Goal: Information Seeking & Learning: Learn about a topic

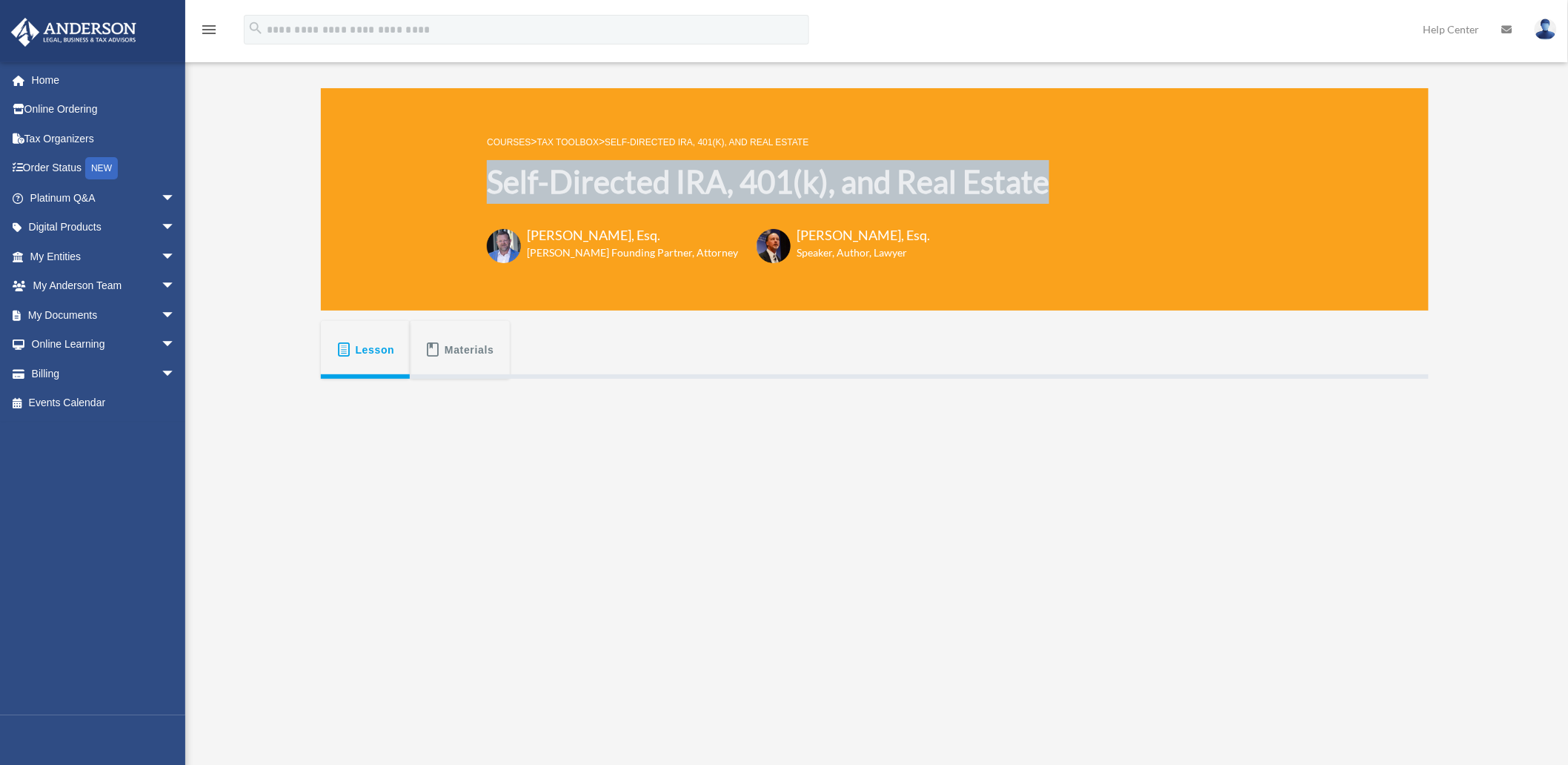
drag, startPoint x: 1064, startPoint y: 181, endPoint x: 490, endPoint y: 181, distance: 574.0
click at [490, 181] on div "COURSES > Tax Toolbox > Self-Directed IRA, 401(k), and Real Estate Self-Directe…" at bounding box center [874, 199] width 1108 height 222
copy h1 "Self-Directed IRA, 401(k), and Real Estate"
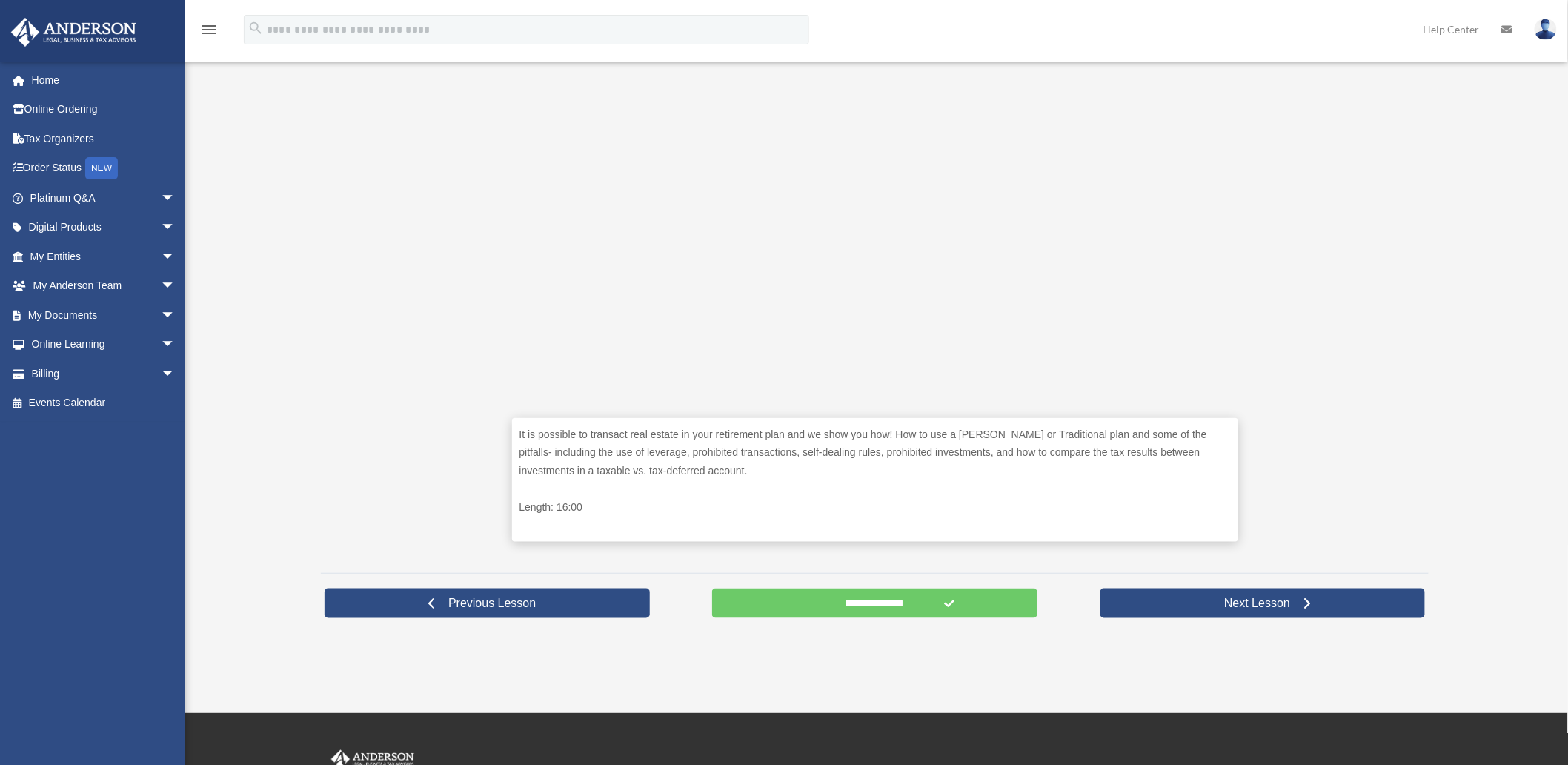
scroll to position [412, 0]
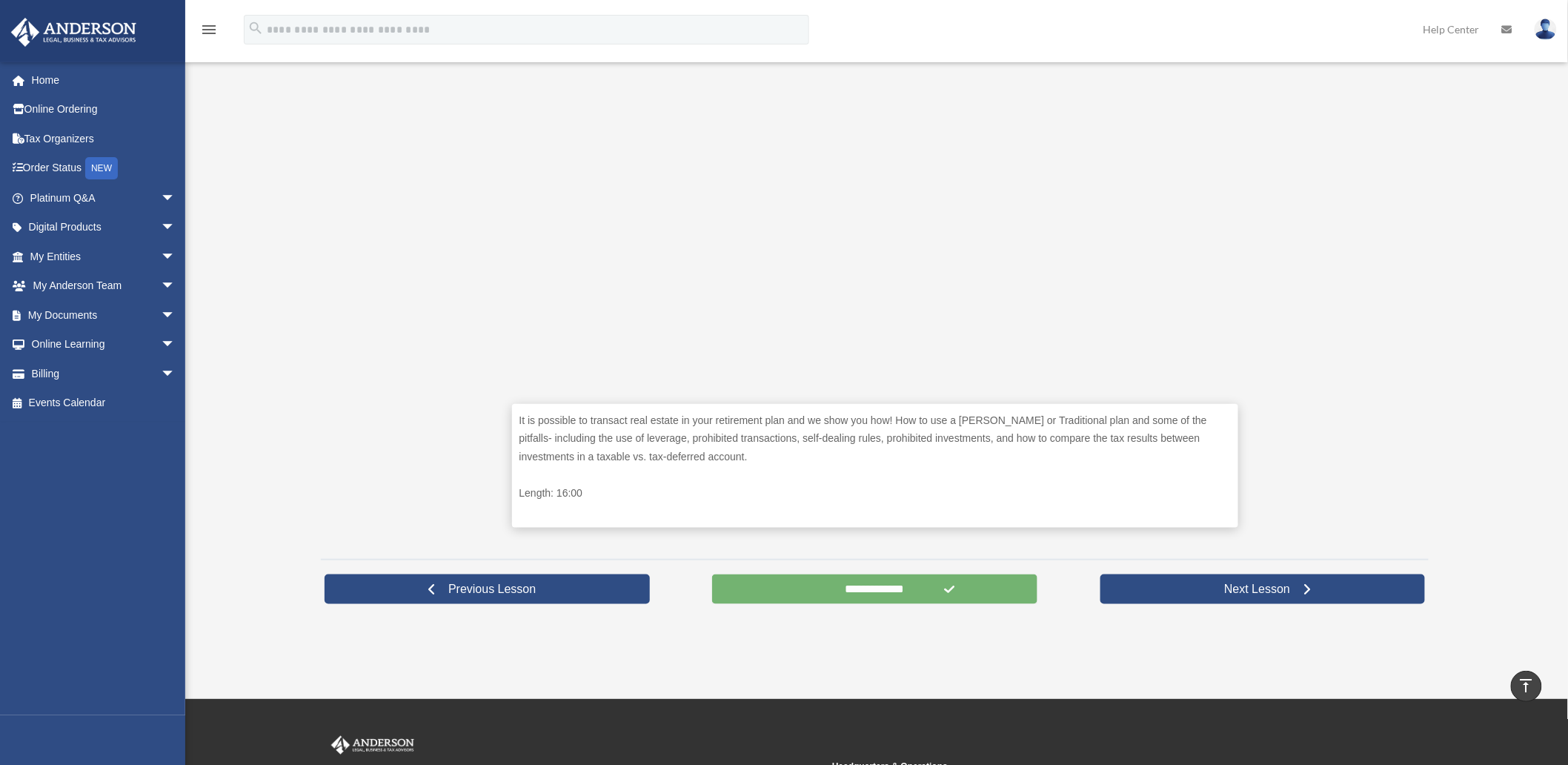
click at [845, 586] on input "**********" at bounding box center [874, 589] width 325 height 30
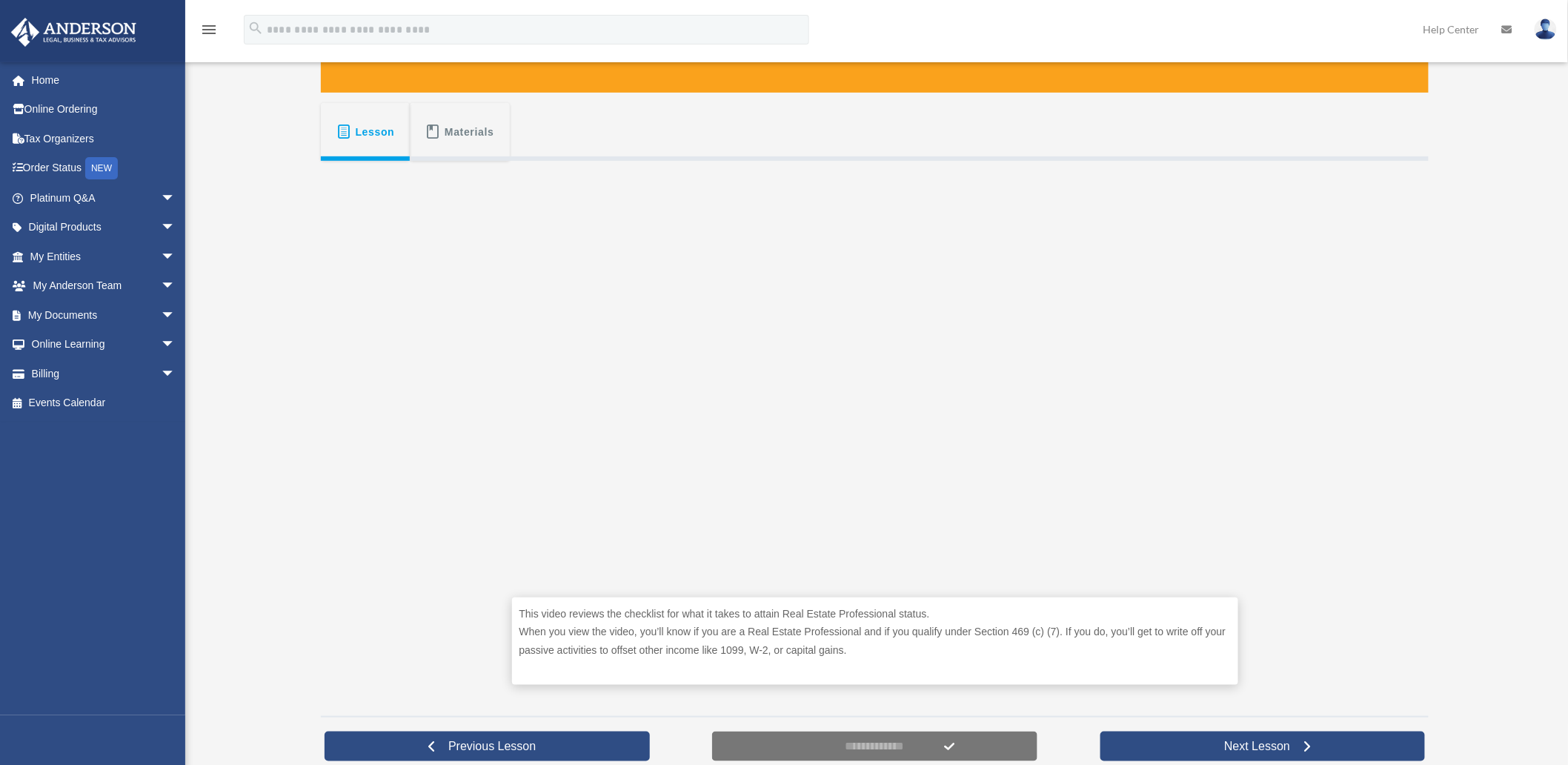
scroll to position [247, 0]
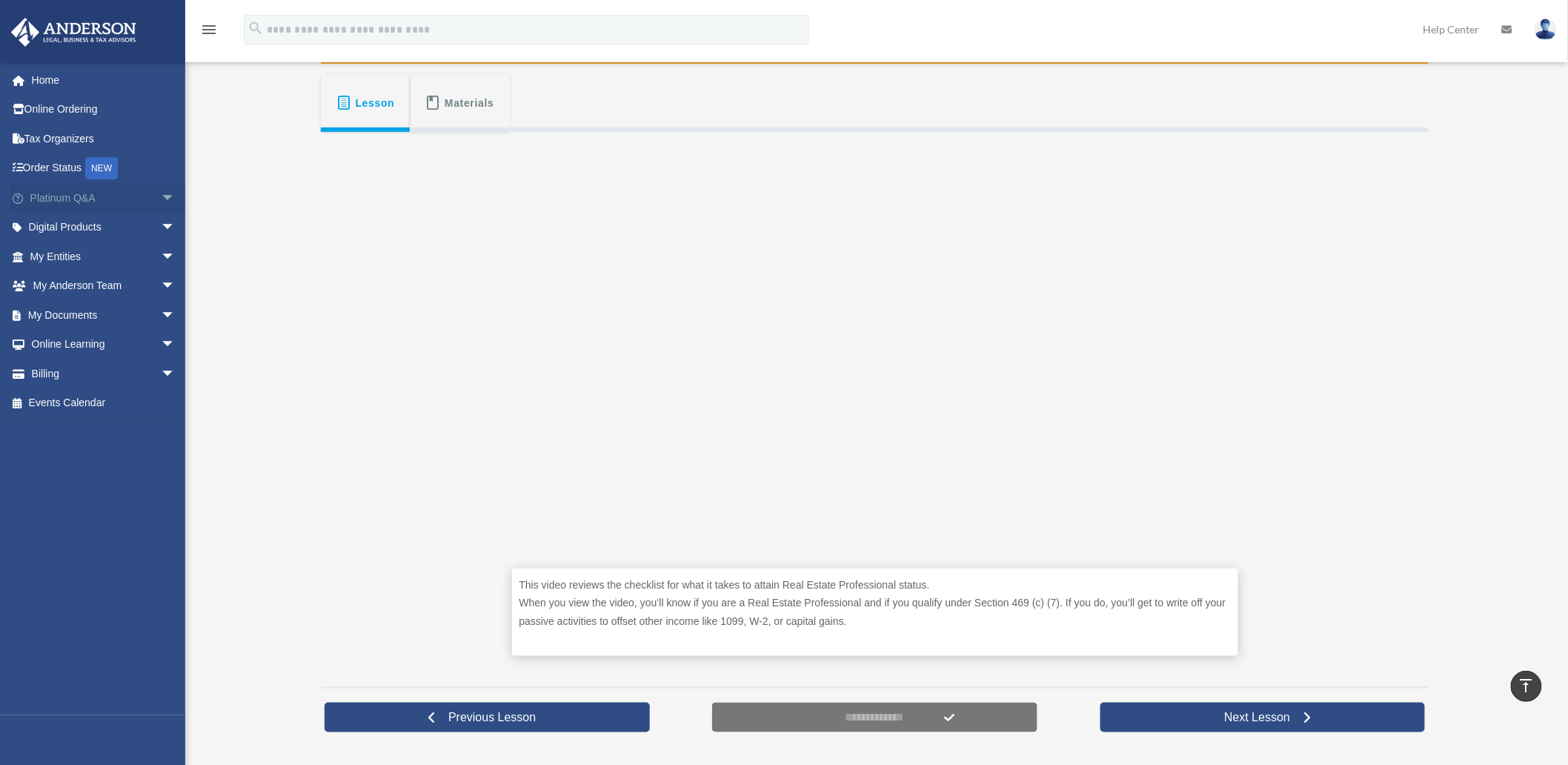
click at [161, 197] on span "arrow_drop_down" at bounding box center [176, 198] width 30 height 30
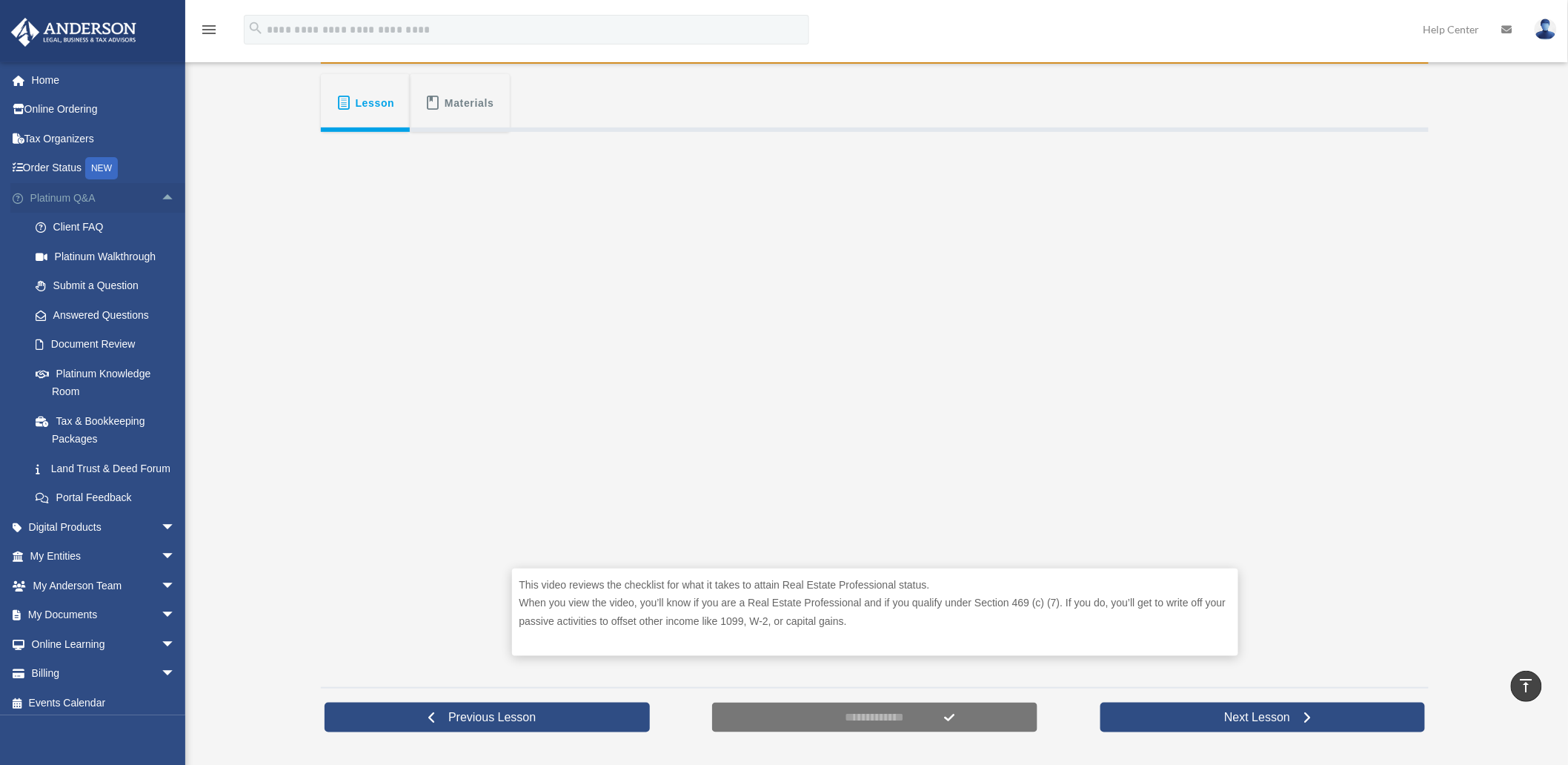
click at [161, 191] on span "arrow_drop_up" at bounding box center [176, 198] width 30 height 30
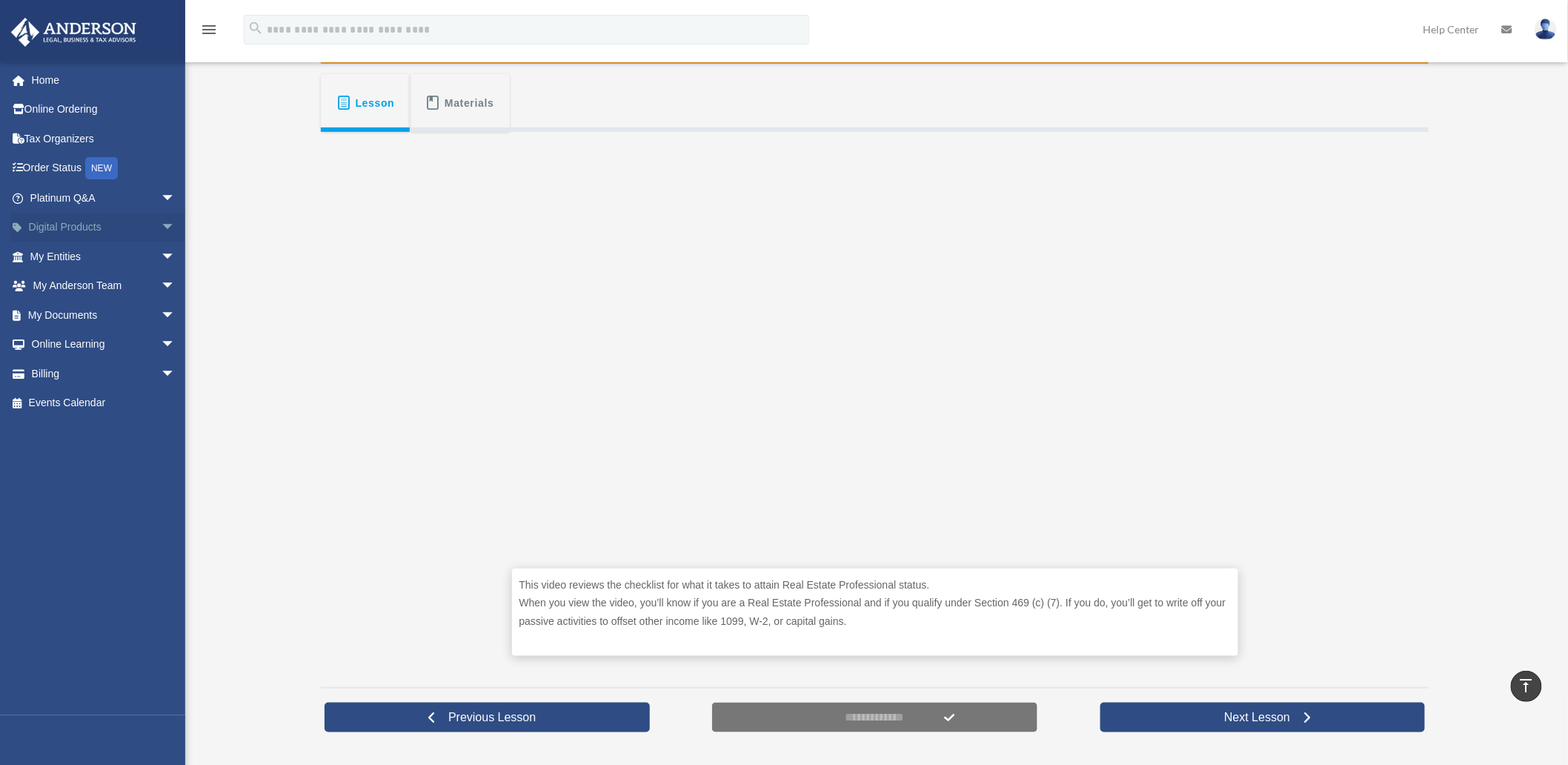
click at [161, 218] on span "arrow_drop_down" at bounding box center [176, 228] width 30 height 30
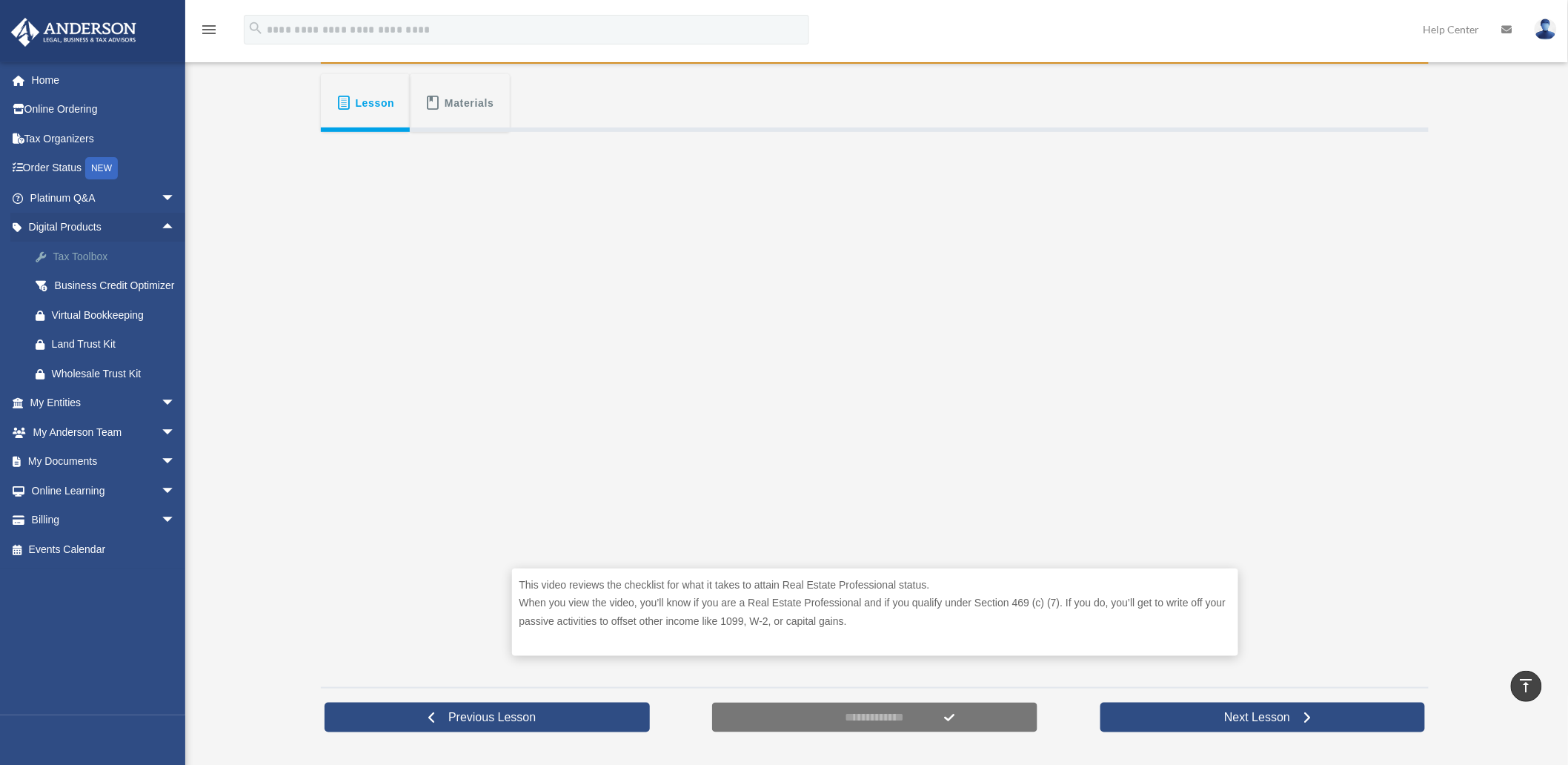
click at [80, 252] on div "Tax Toolbox" at bounding box center [116, 257] width 127 height 18
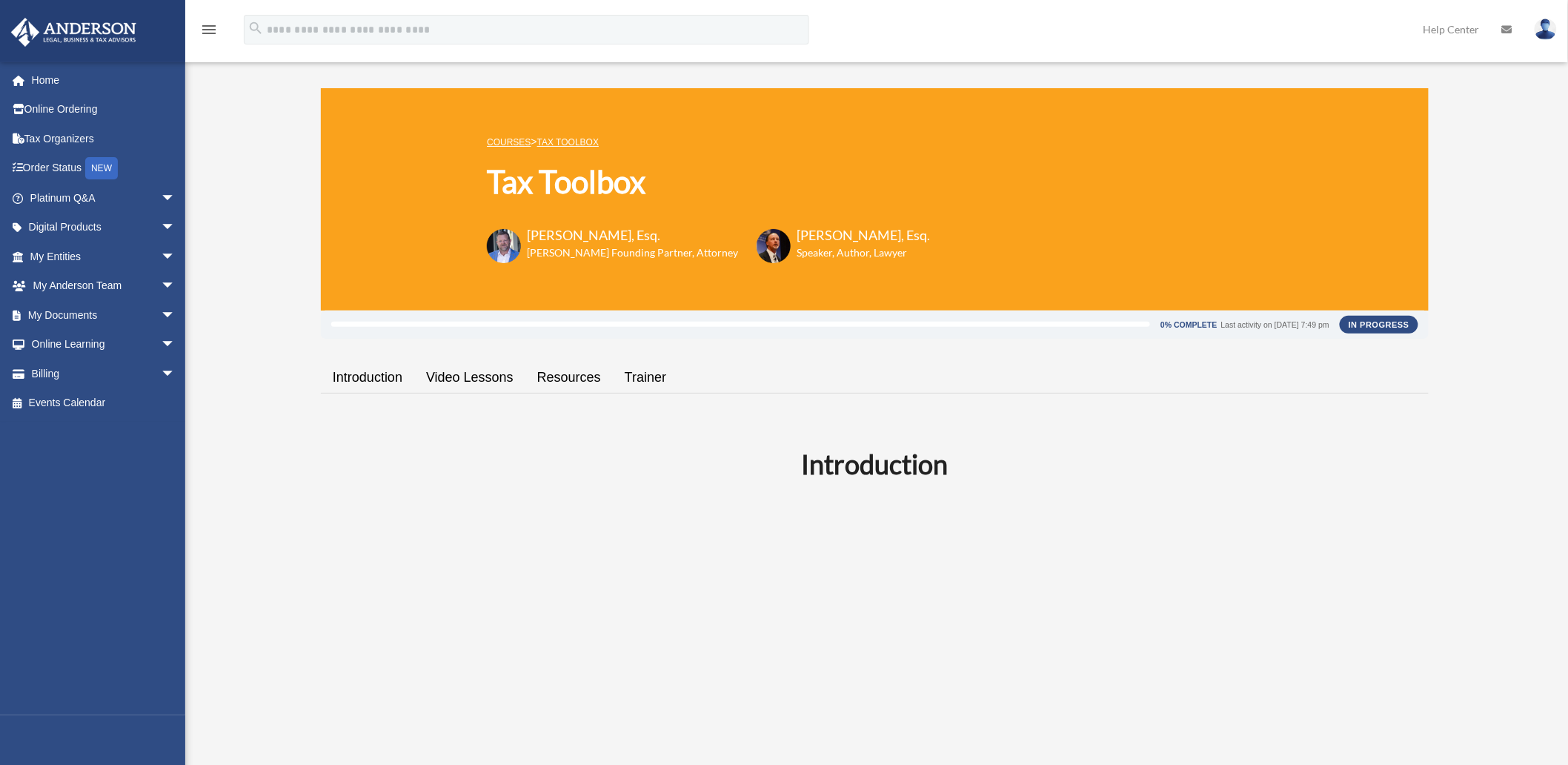
click at [463, 376] on link "Video Lessons" at bounding box center [470, 377] width 111 height 42
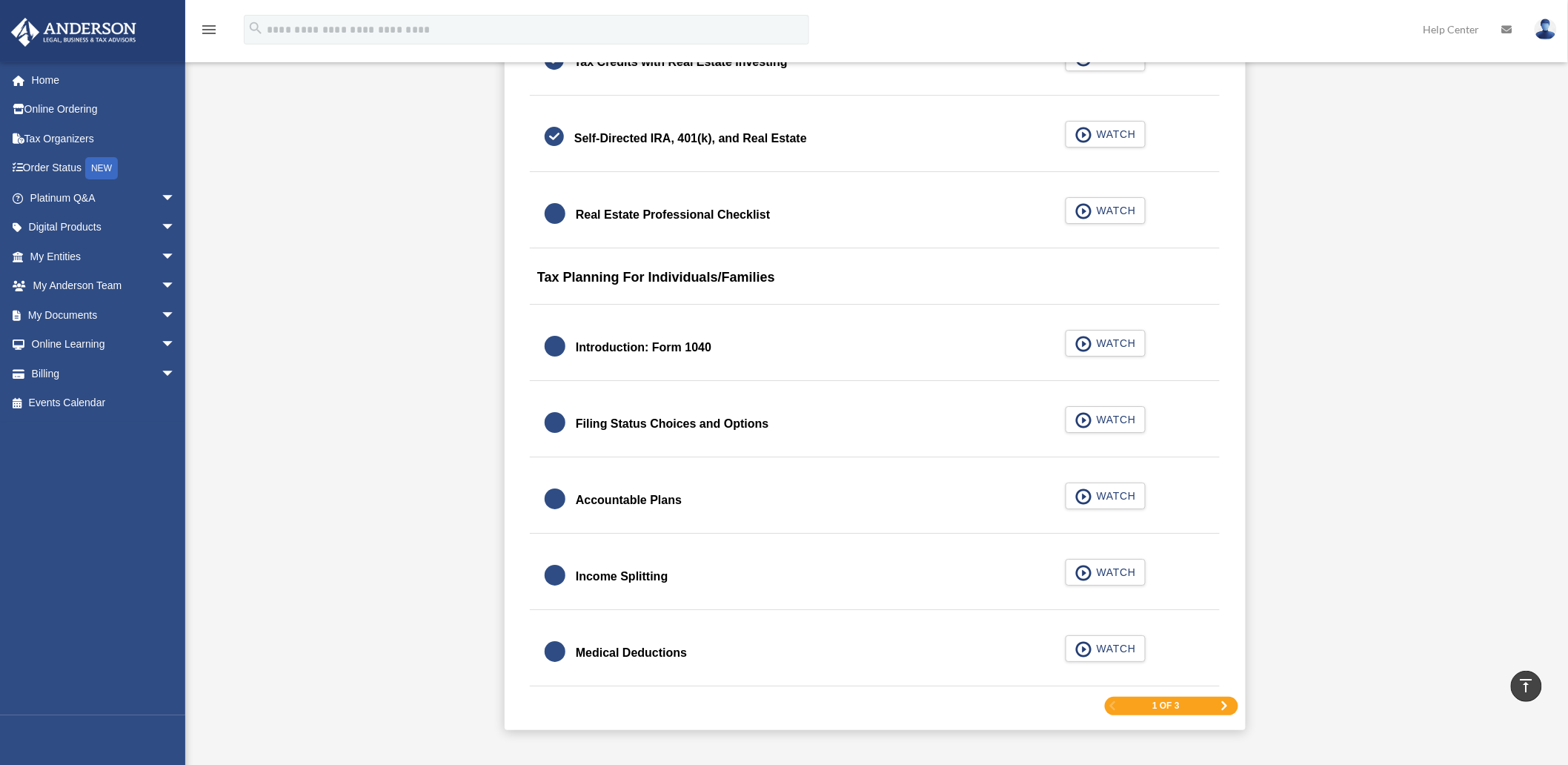
scroll to position [2004, 0]
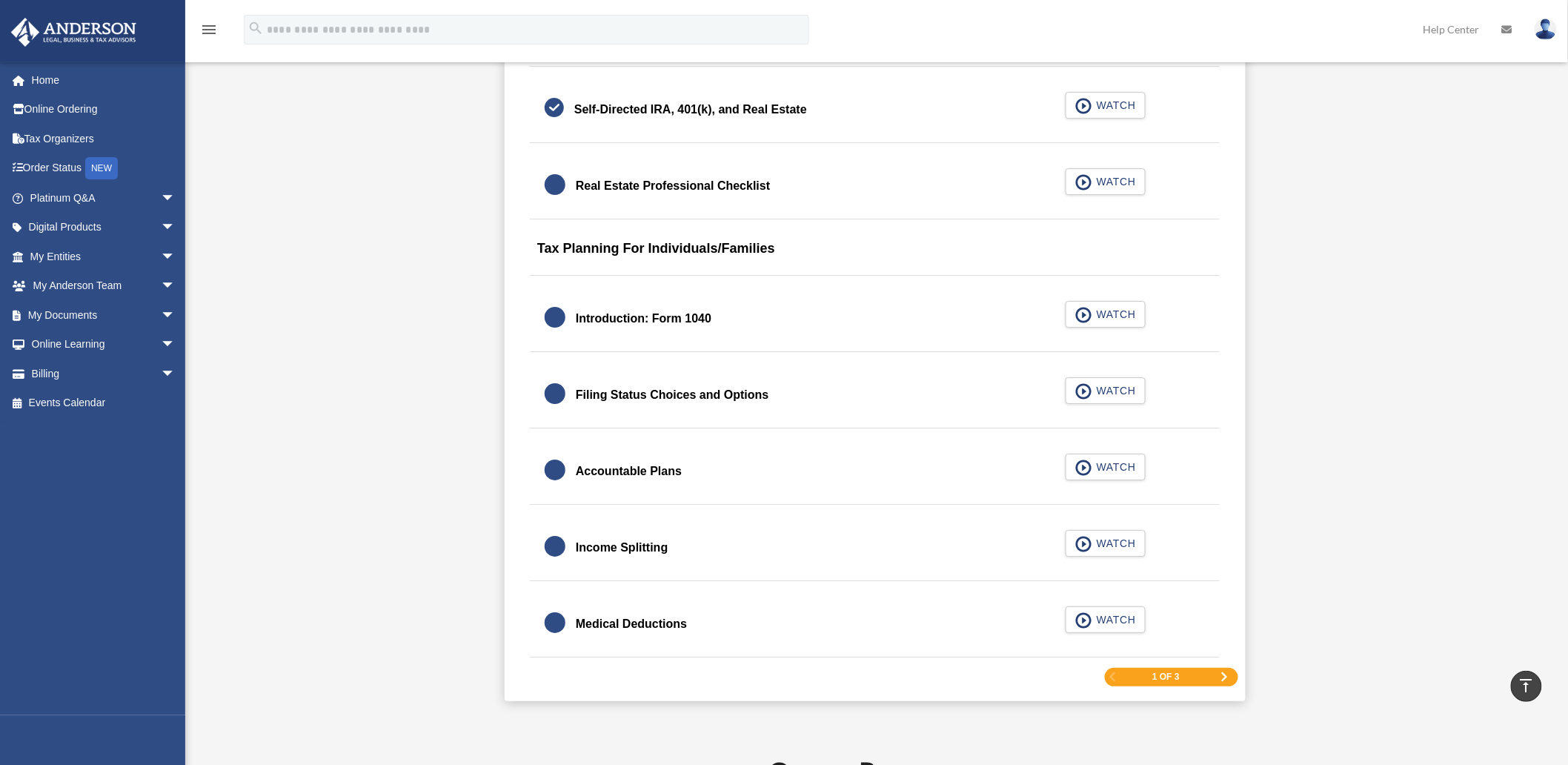
click at [1224, 678] on span "Next Page" at bounding box center [1224, 677] width 9 height 9
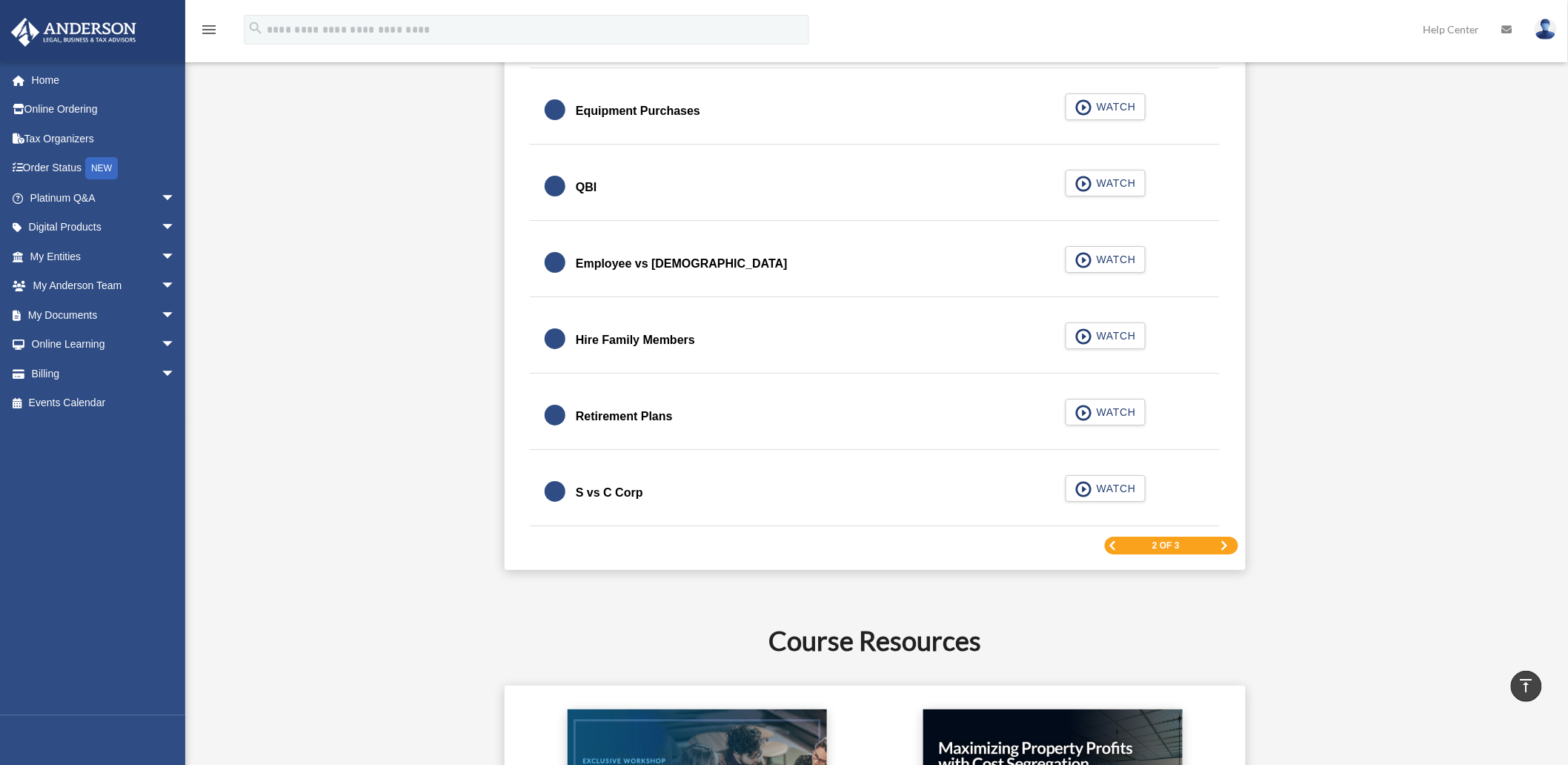
scroll to position [2097, 0]
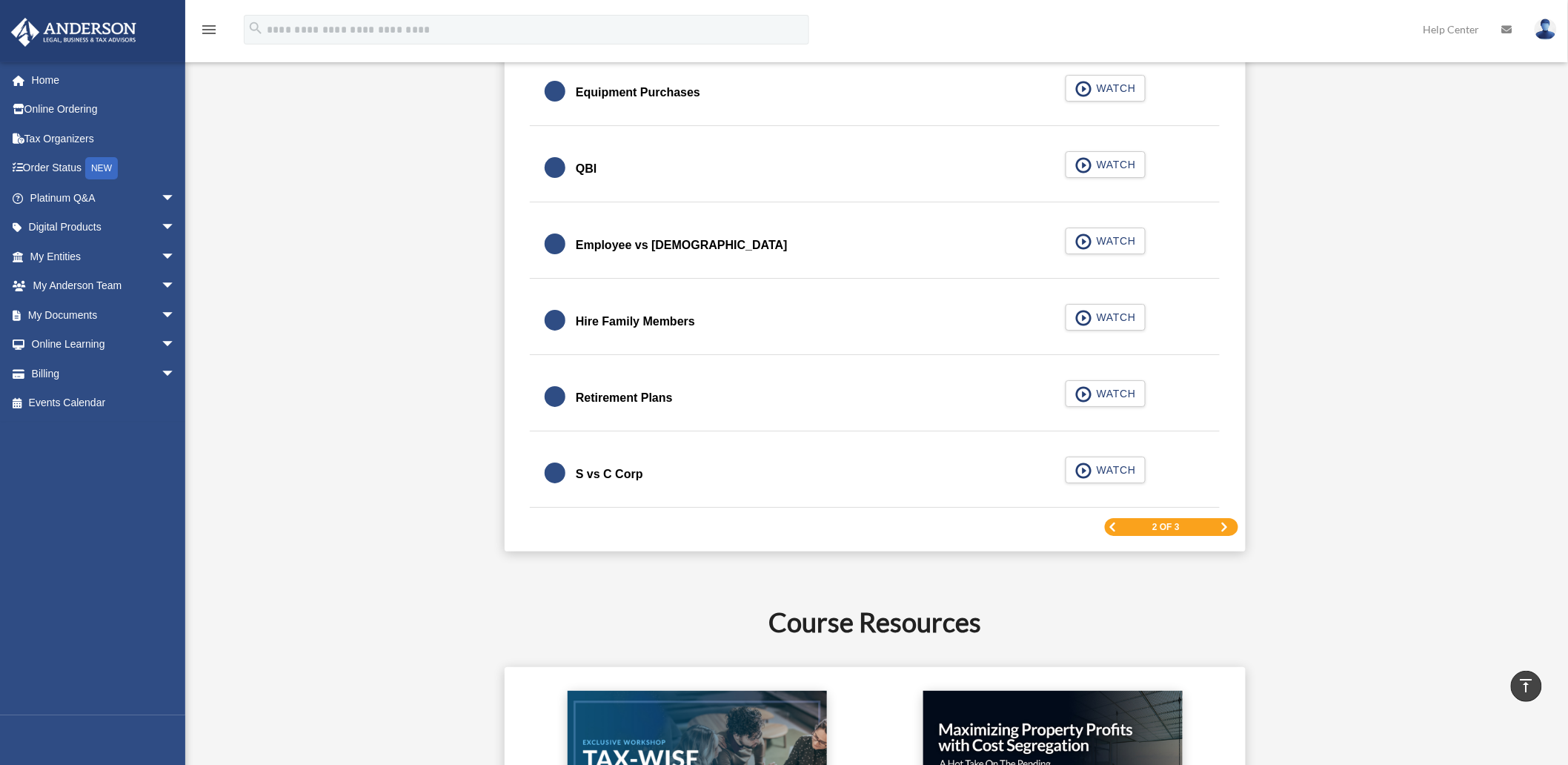
click at [1228, 535] on div "2 of 3" at bounding box center [1171, 527] width 133 height 18
click at [1224, 527] on span "Next Page" at bounding box center [1224, 527] width 9 height 9
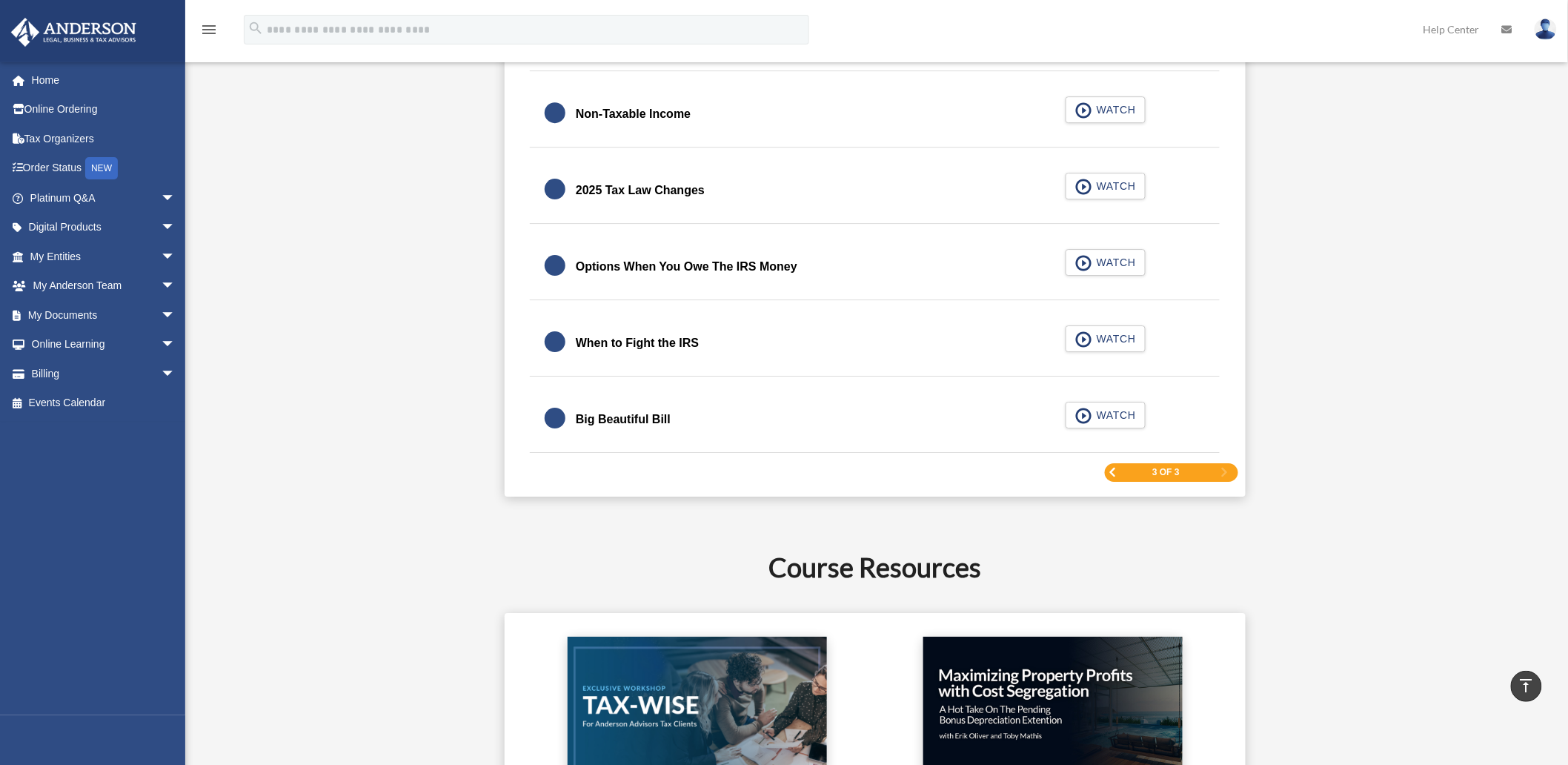
scroll to position [1932, 0]
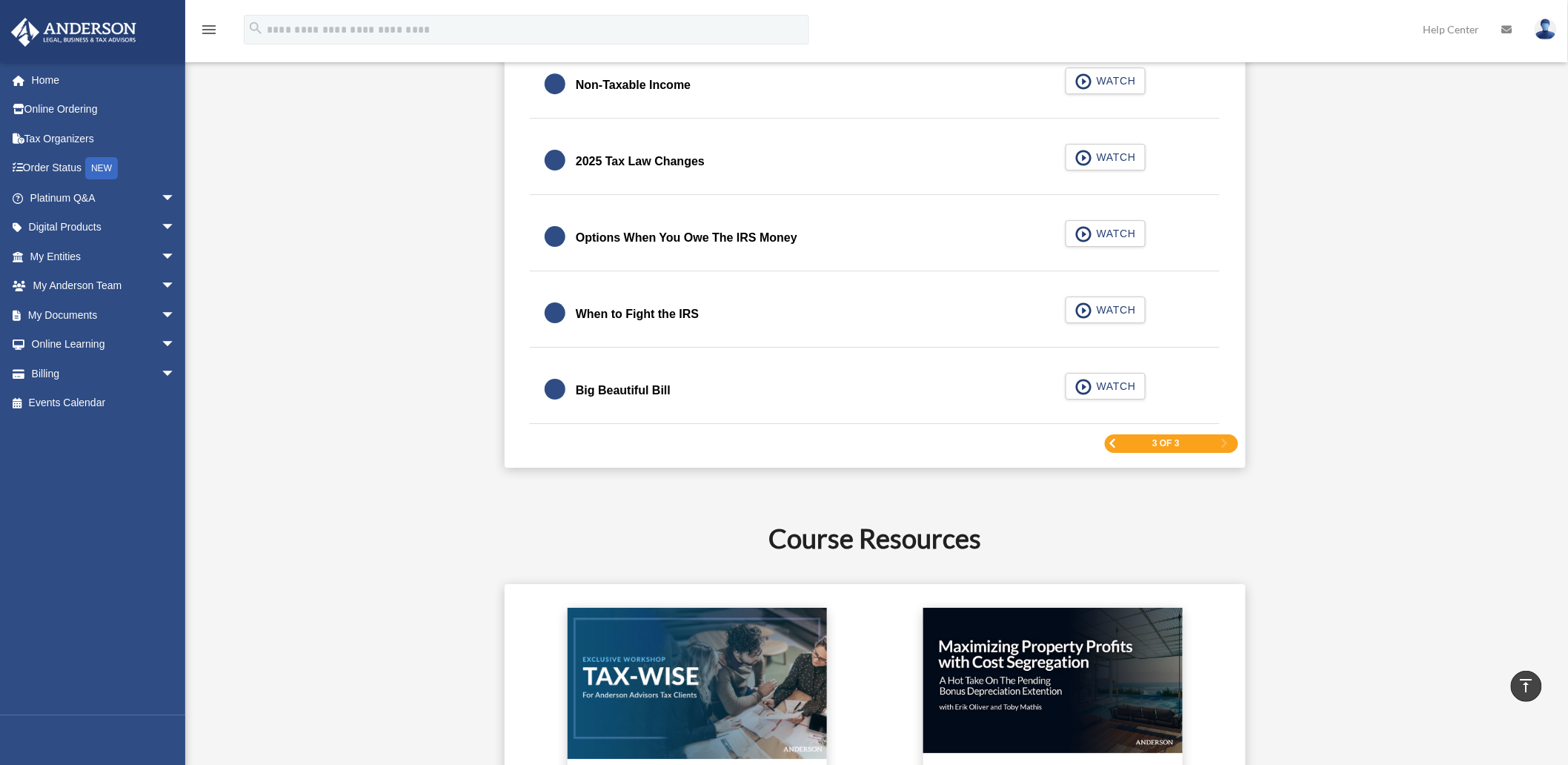
click at [1113, 446] on span "Previous Page" at bounding box center [1113, 444] width 9 height 9
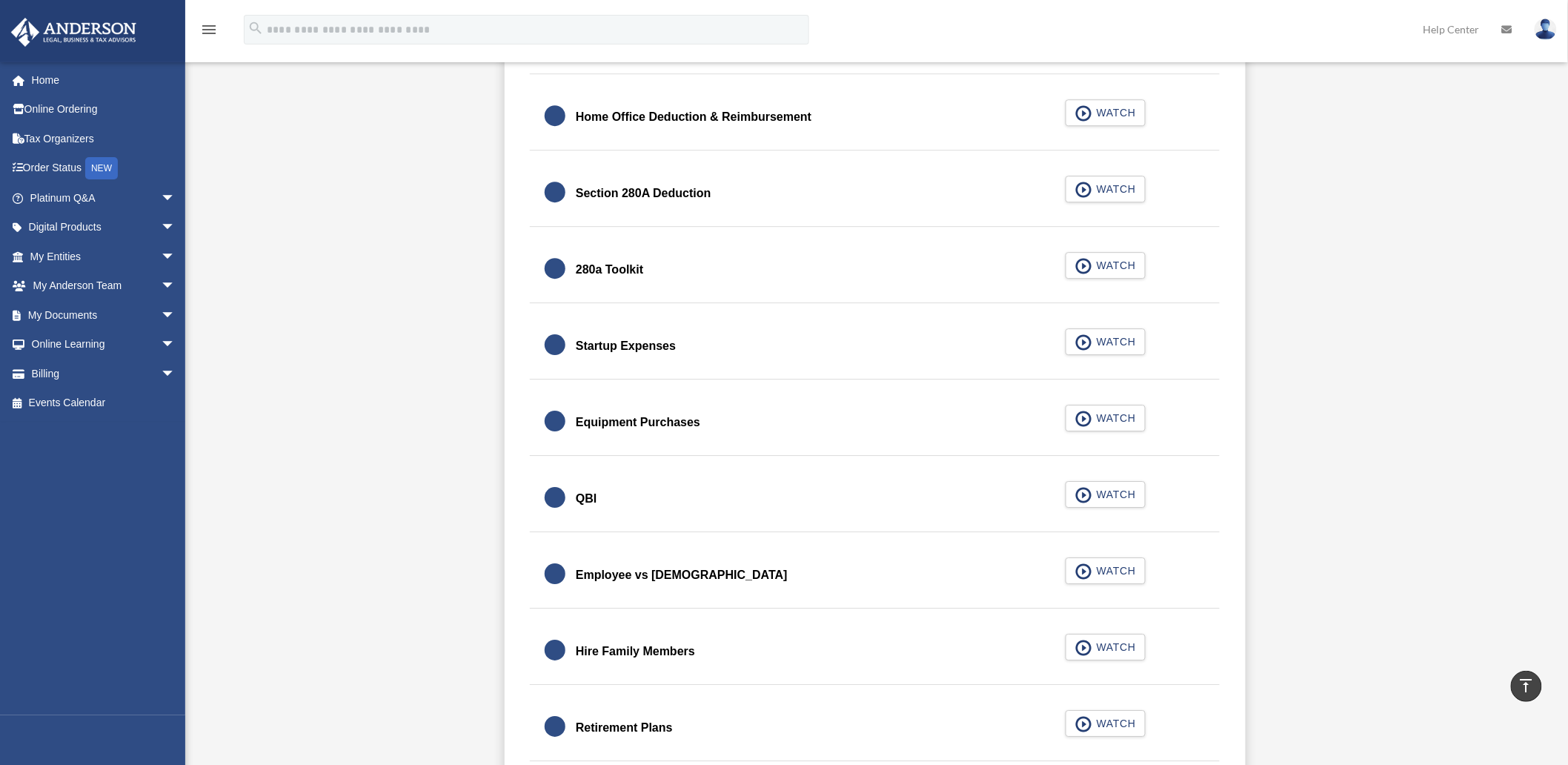
scroll to position [2097, 0]
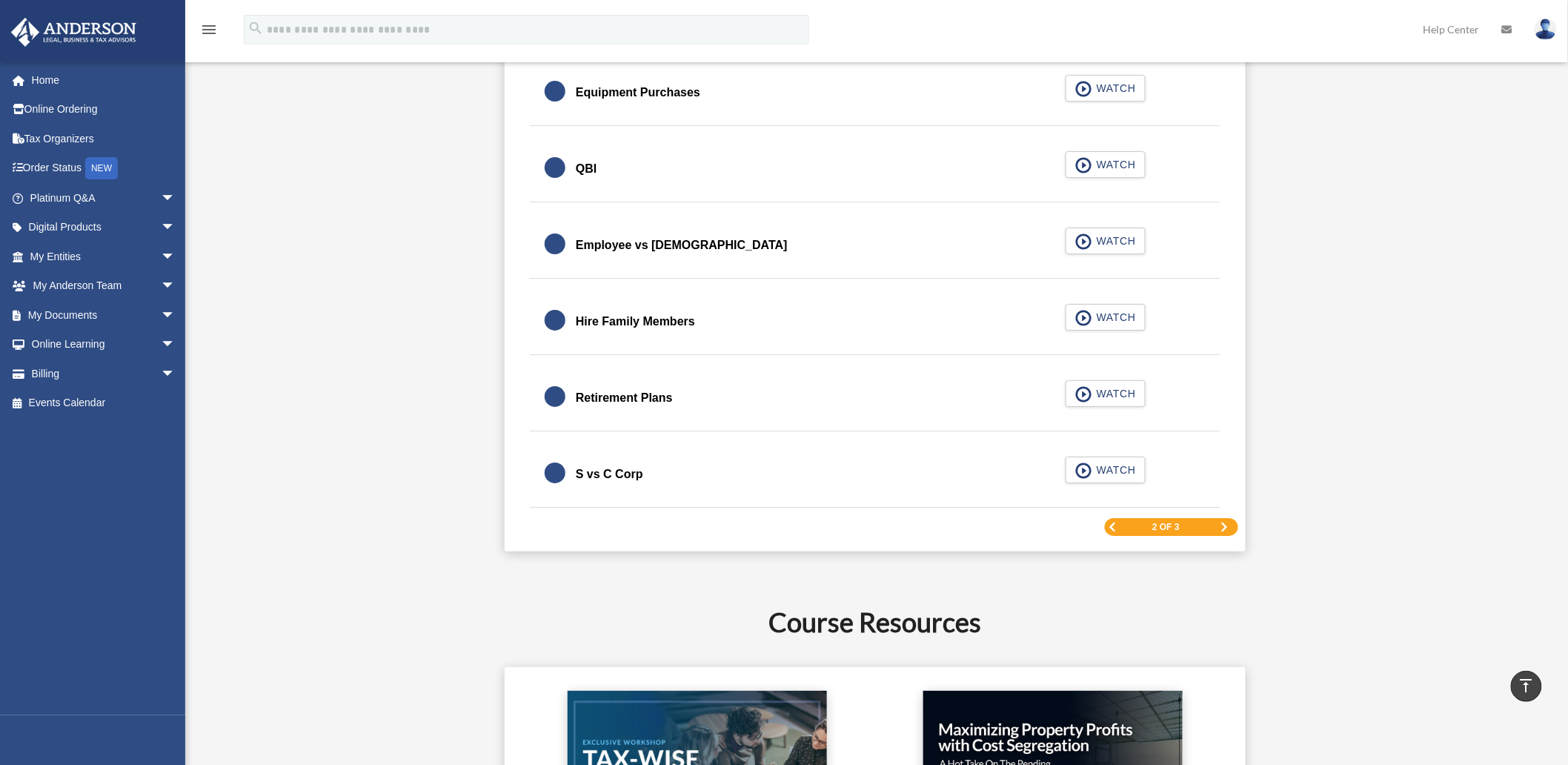
click at [1116, 531] on span "Previous Page" at bounding box center [1113, 527] width 9 height 9
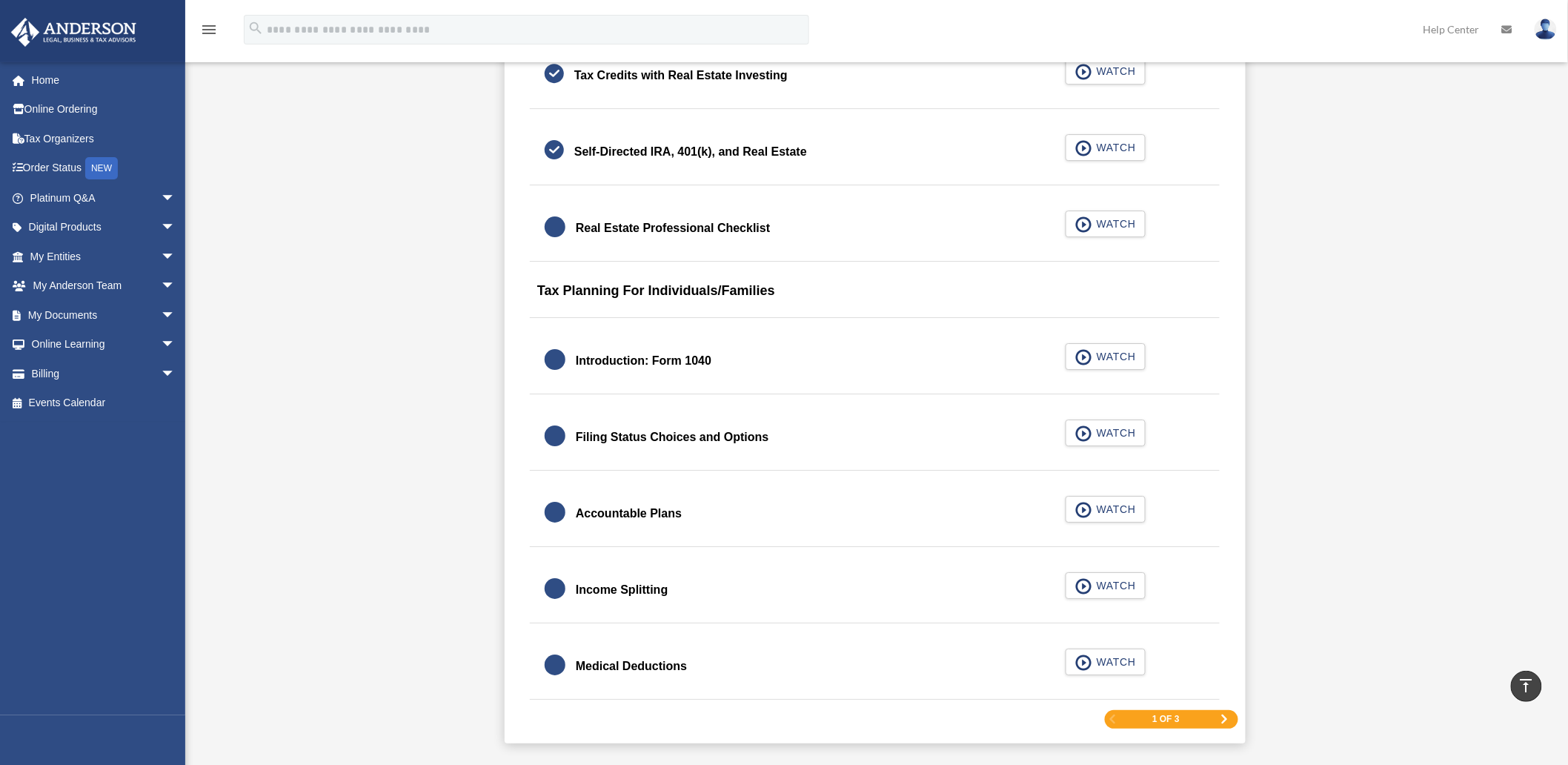
scroll to position [1932, 0]
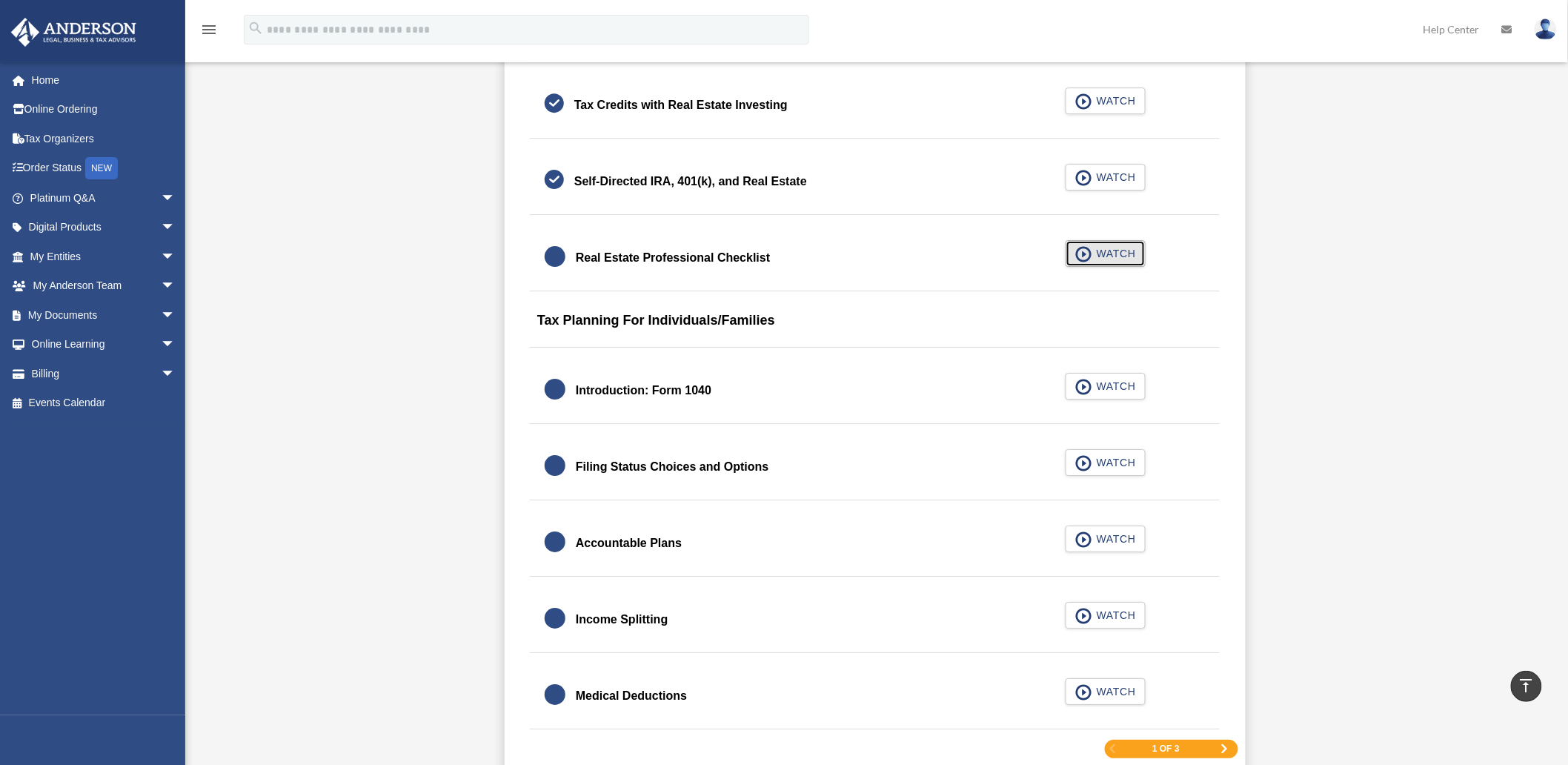
click at [1114, 250] on span "WATCH" at bounding box center [1114, 253] width 44 height 15
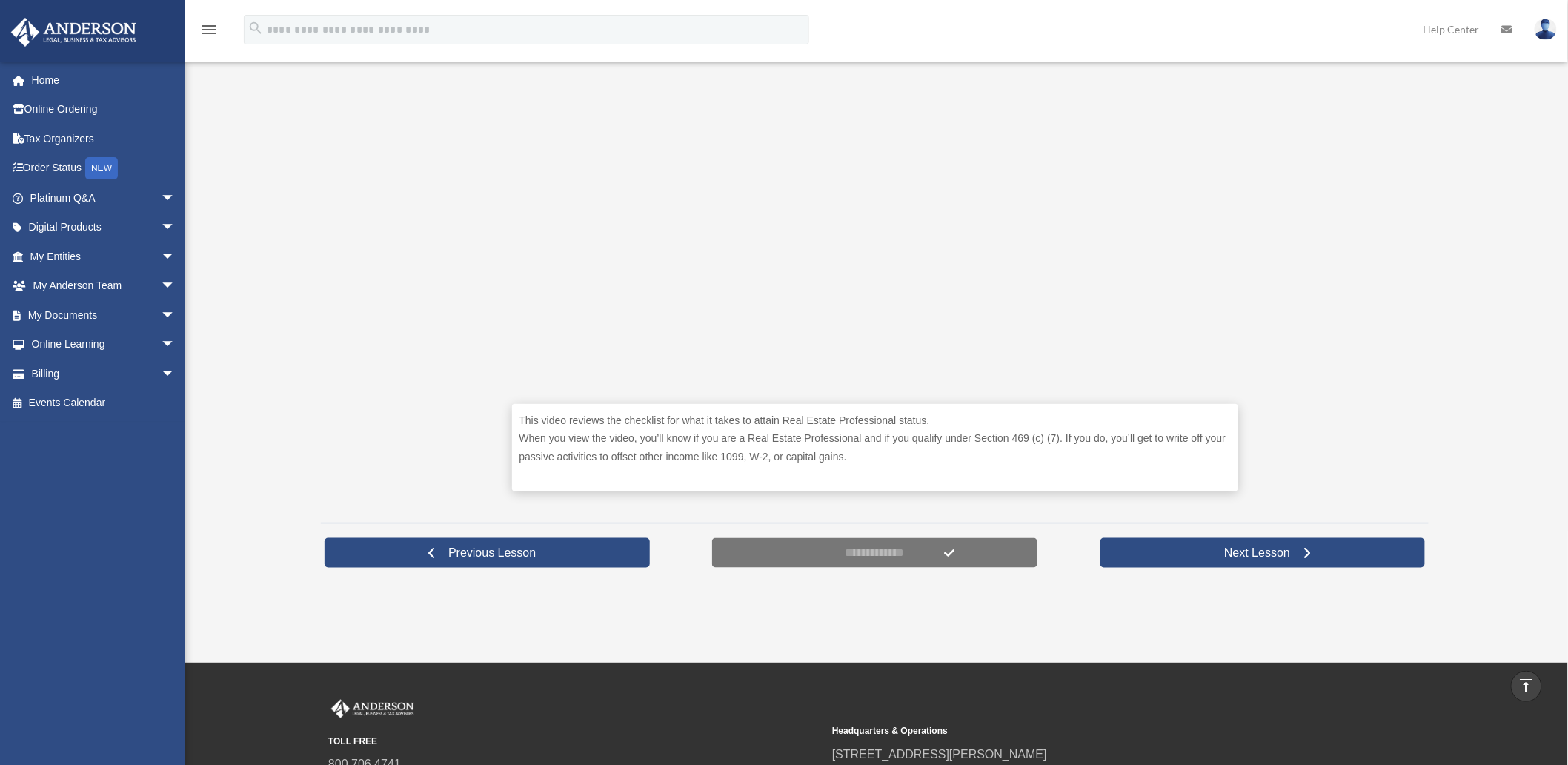
scroll to position [329, 0]
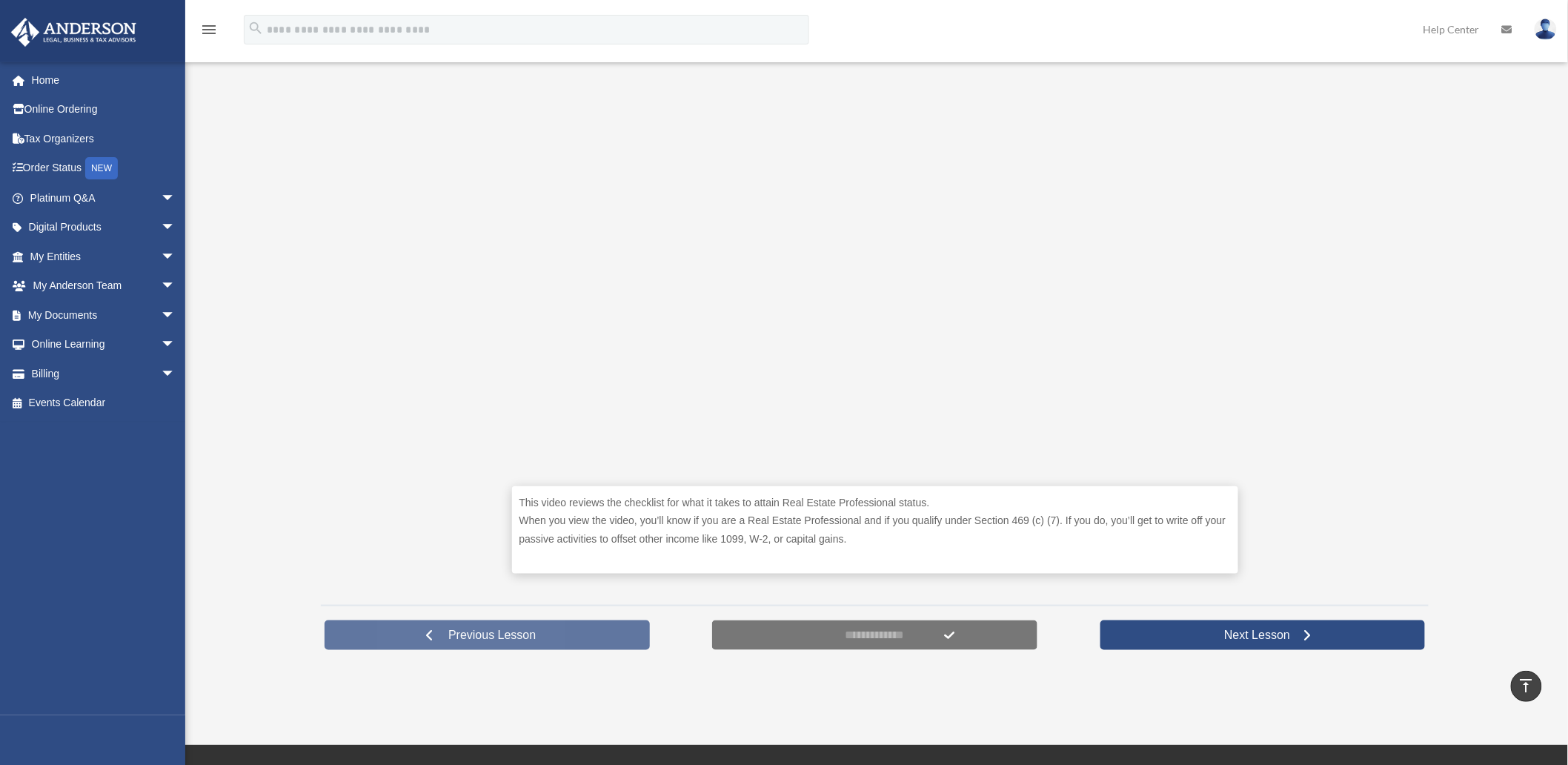
click at [491, 638] on span "Previous Lesson" at bounding box center [492, 635] width 111 height 15
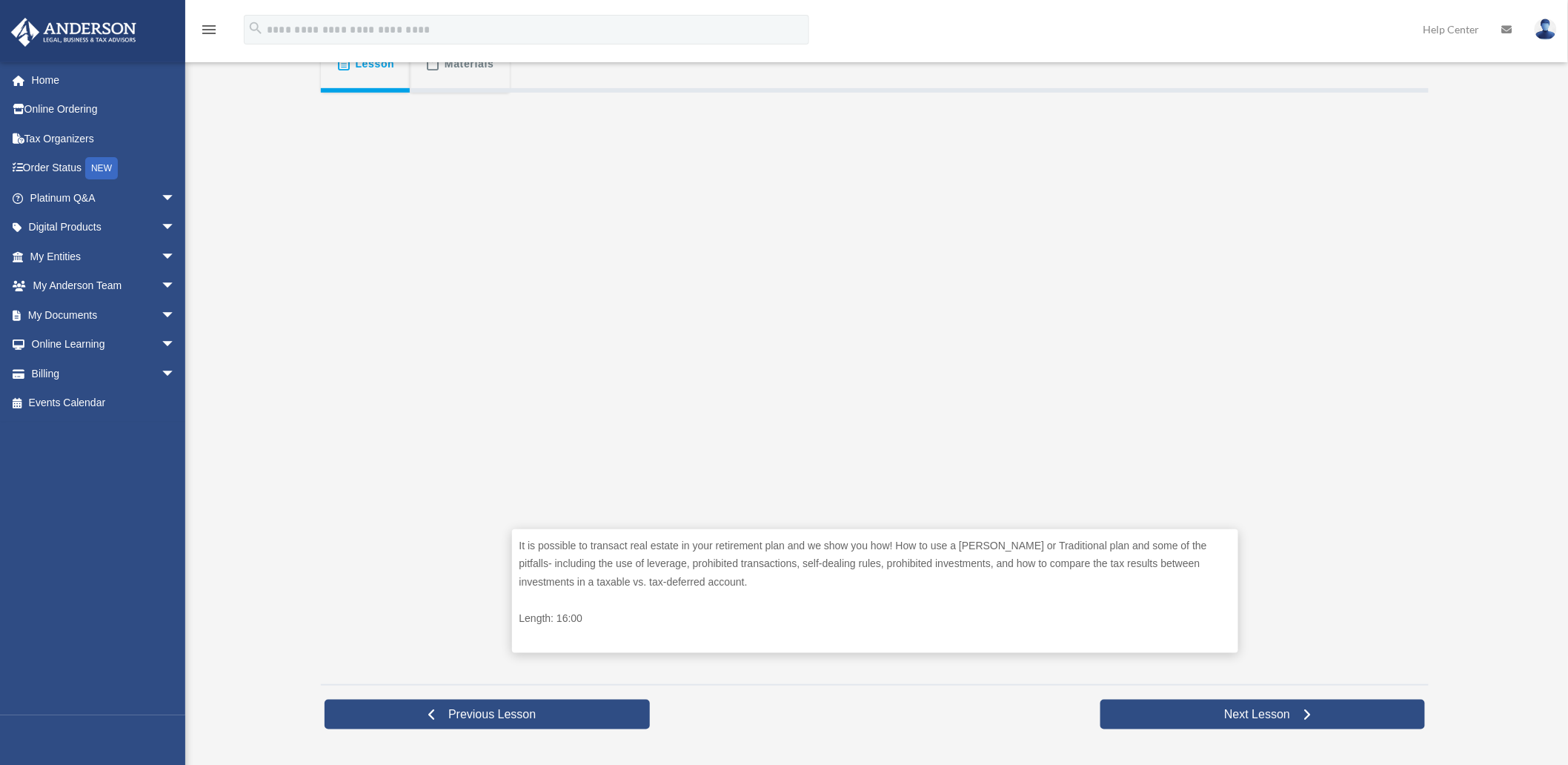
scroll to position [329, 0]
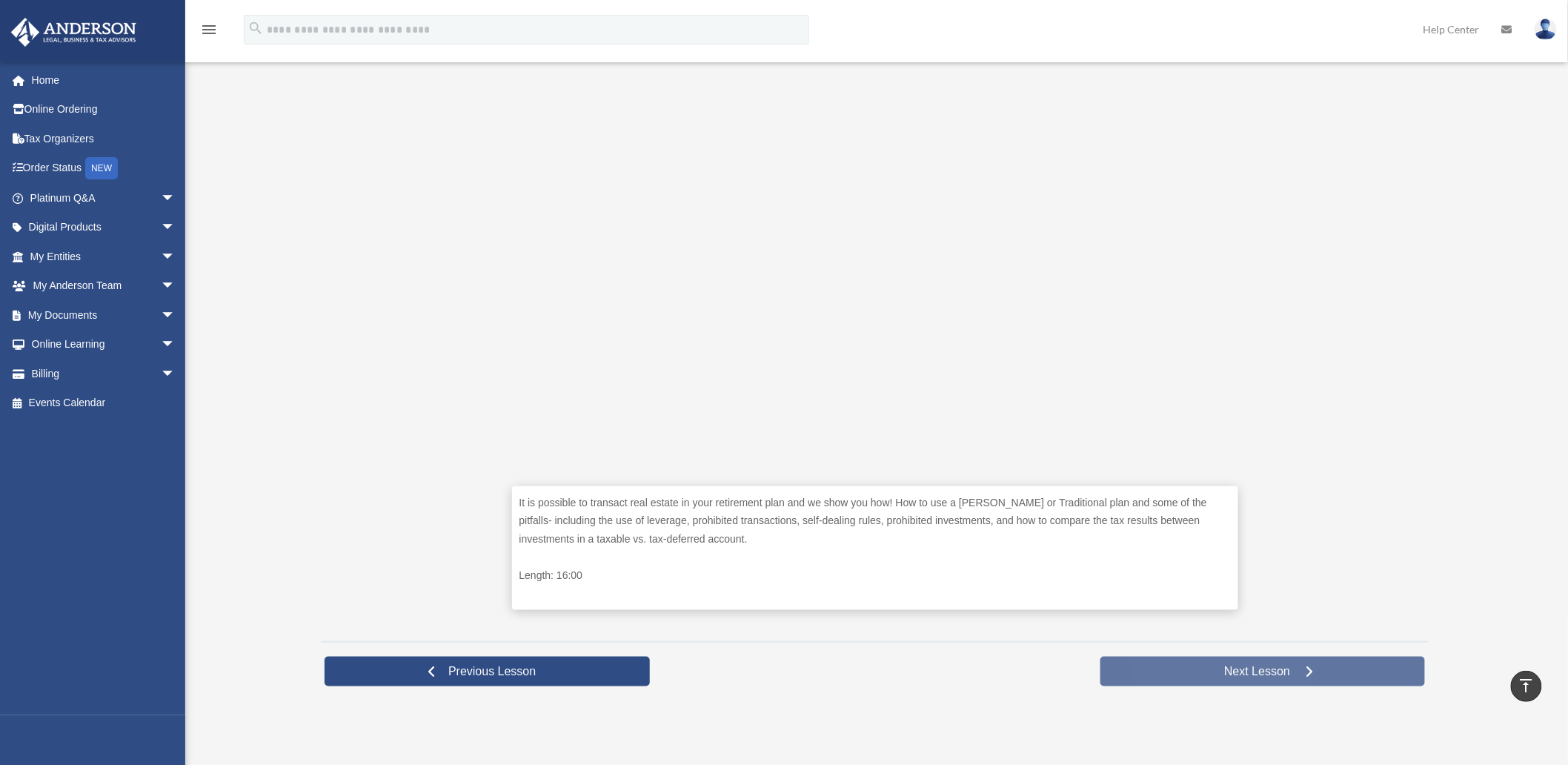
click at [1237, 670] on span "Next Lesson" at bounding box center [1257, 671] width 89 height 15
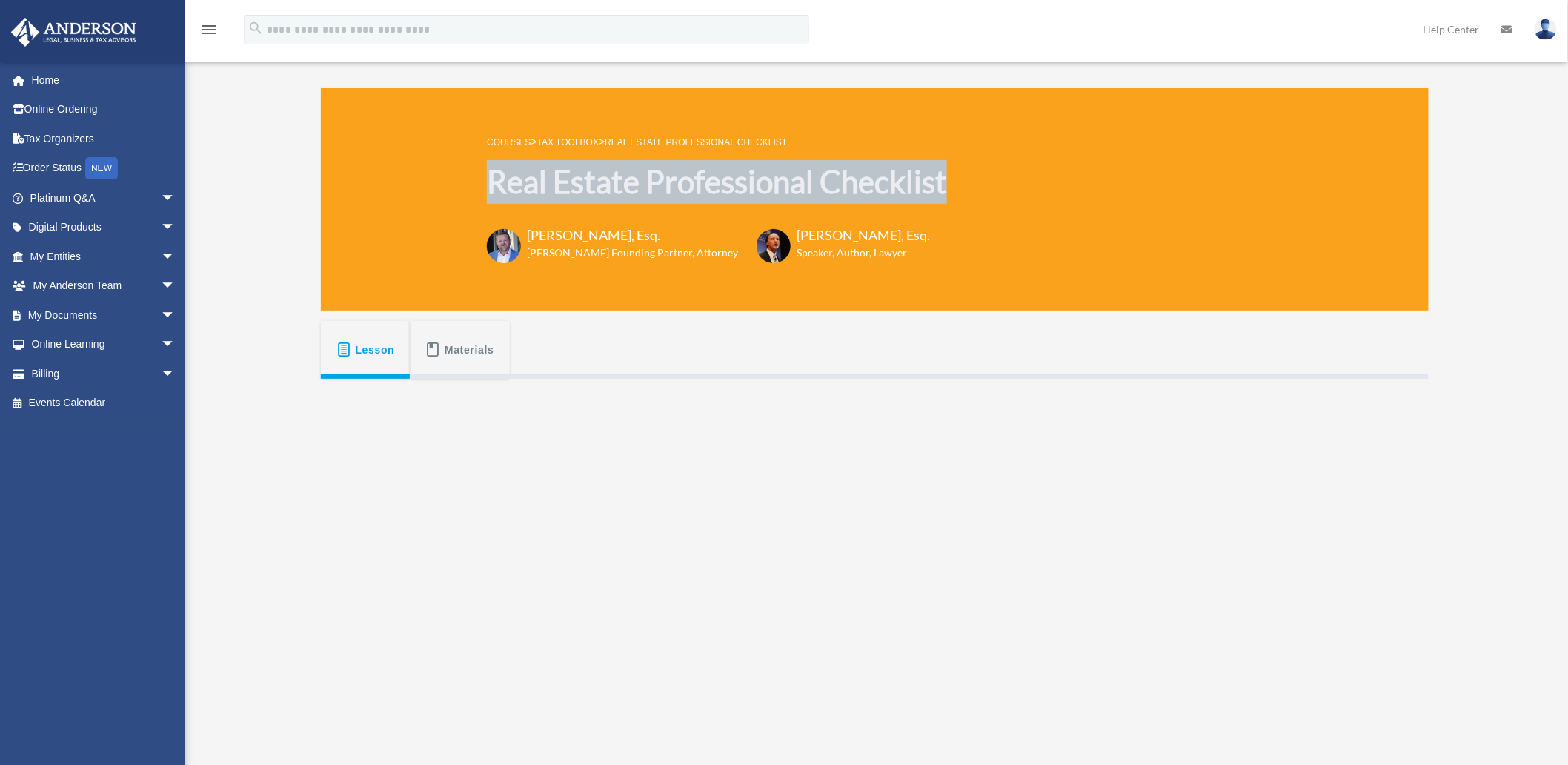
drag, startPoint x: 957, startPoint y: 178, endPoint x: 490, endPoint y: 211, distance: 468.2
click at [490, 211] on div "COURSES > Tax Toolbox > Real Estate Professional Checklist Real Estate Professi…" at bounding box center [874, 199] width 1108 height 222
copy h1 "Real Estate Professional Checklist"
click at [366, 351] on span "Lesson" at bounding box center [375, 349] width 39 height 26
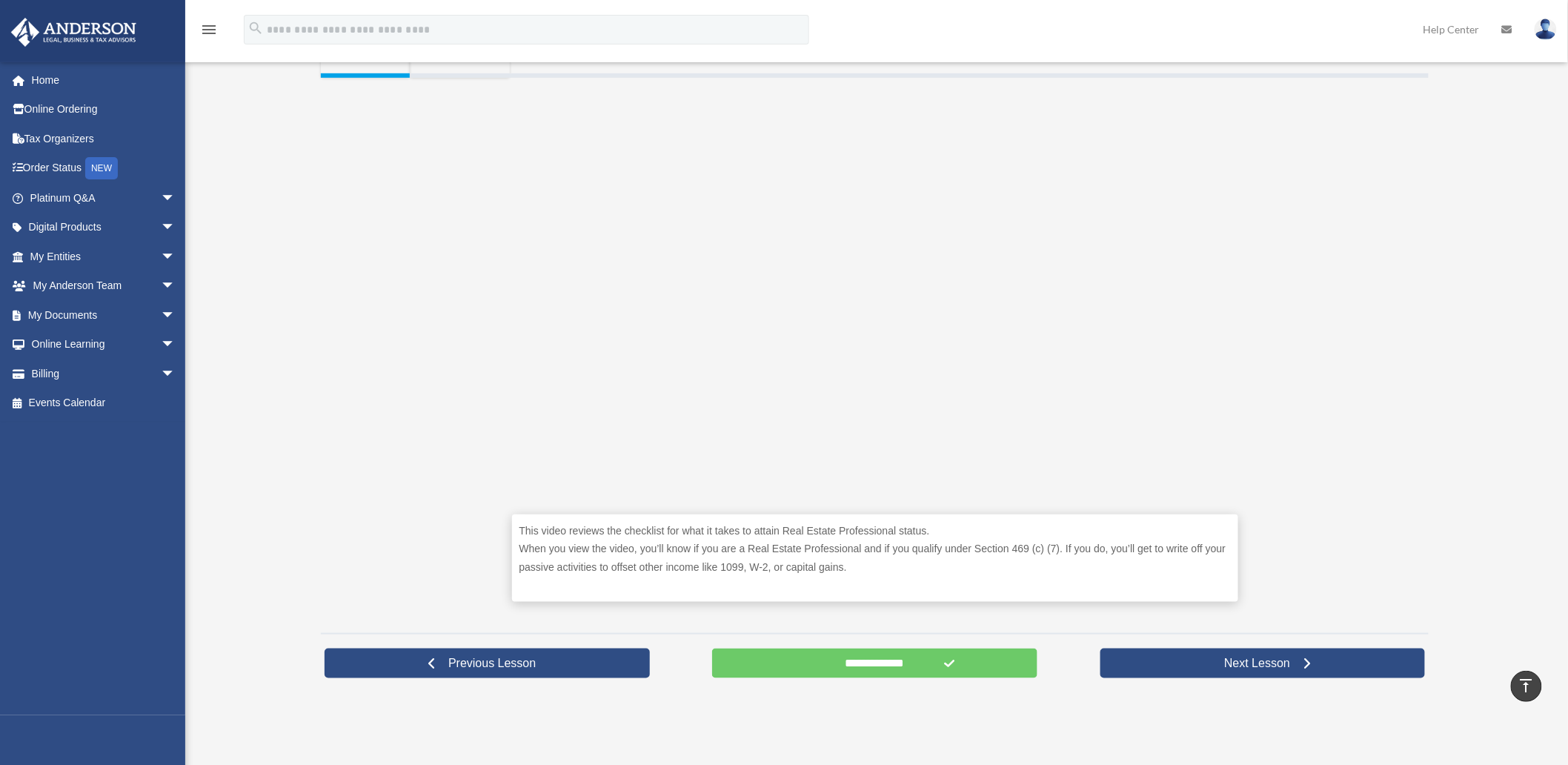
scroll to position [82, 0]
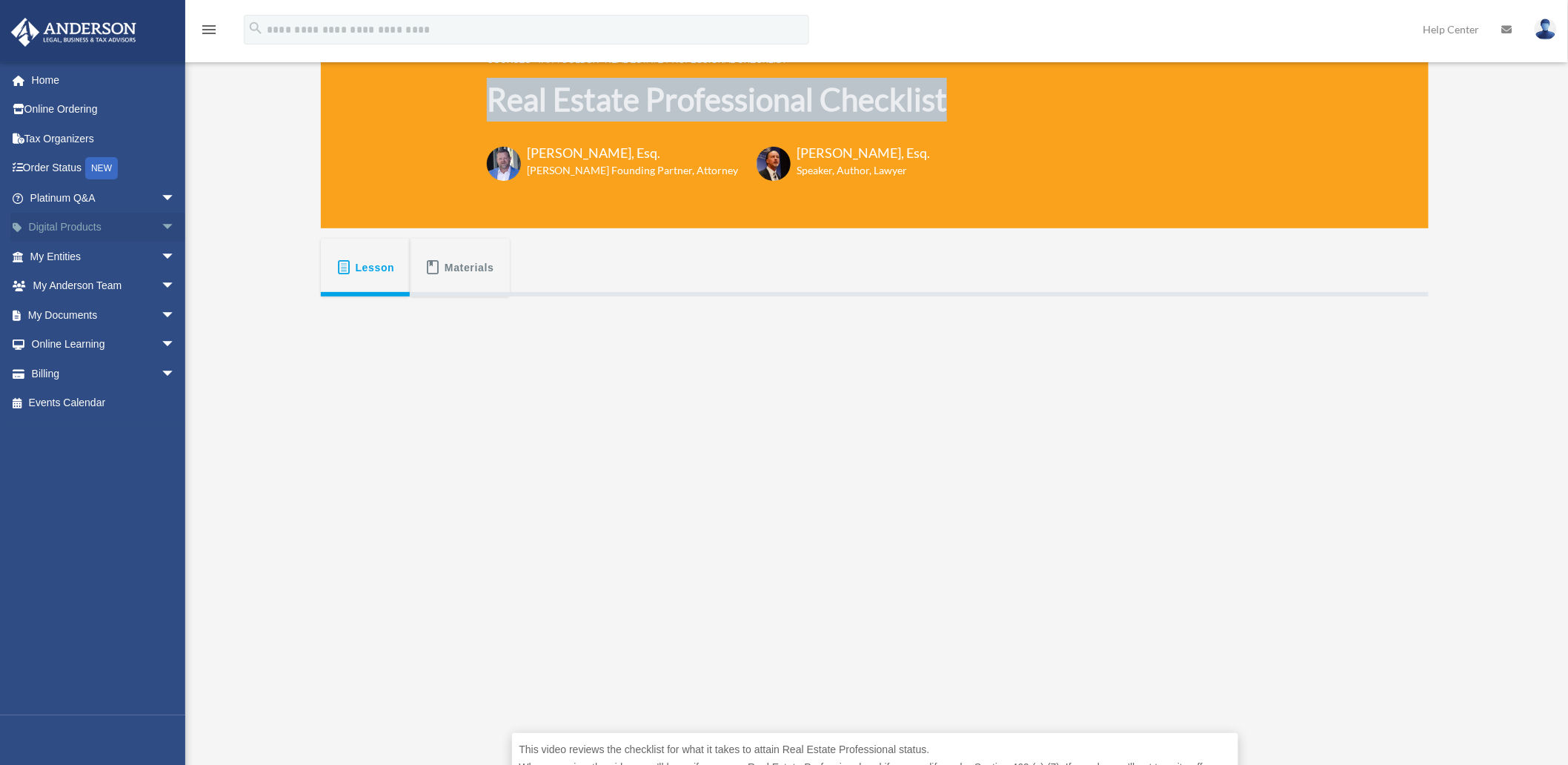
click at [161, 224] on span "arrow_drop_down" at bounding box center [176, 228] width 30 height 30
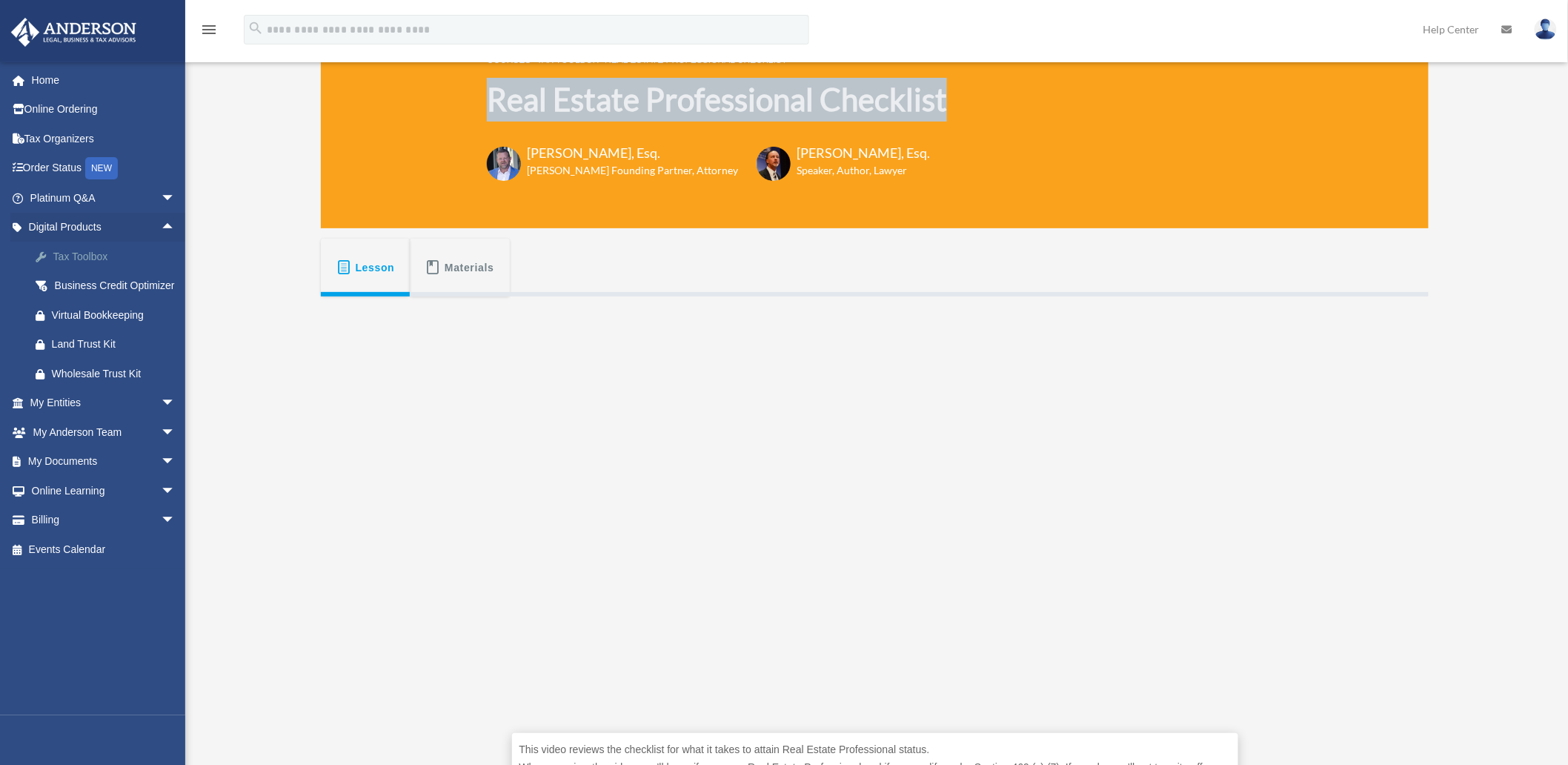
click at [83, 250] on div "Tax Toolbox" at bounding box center [116, 257] width 127 height 18
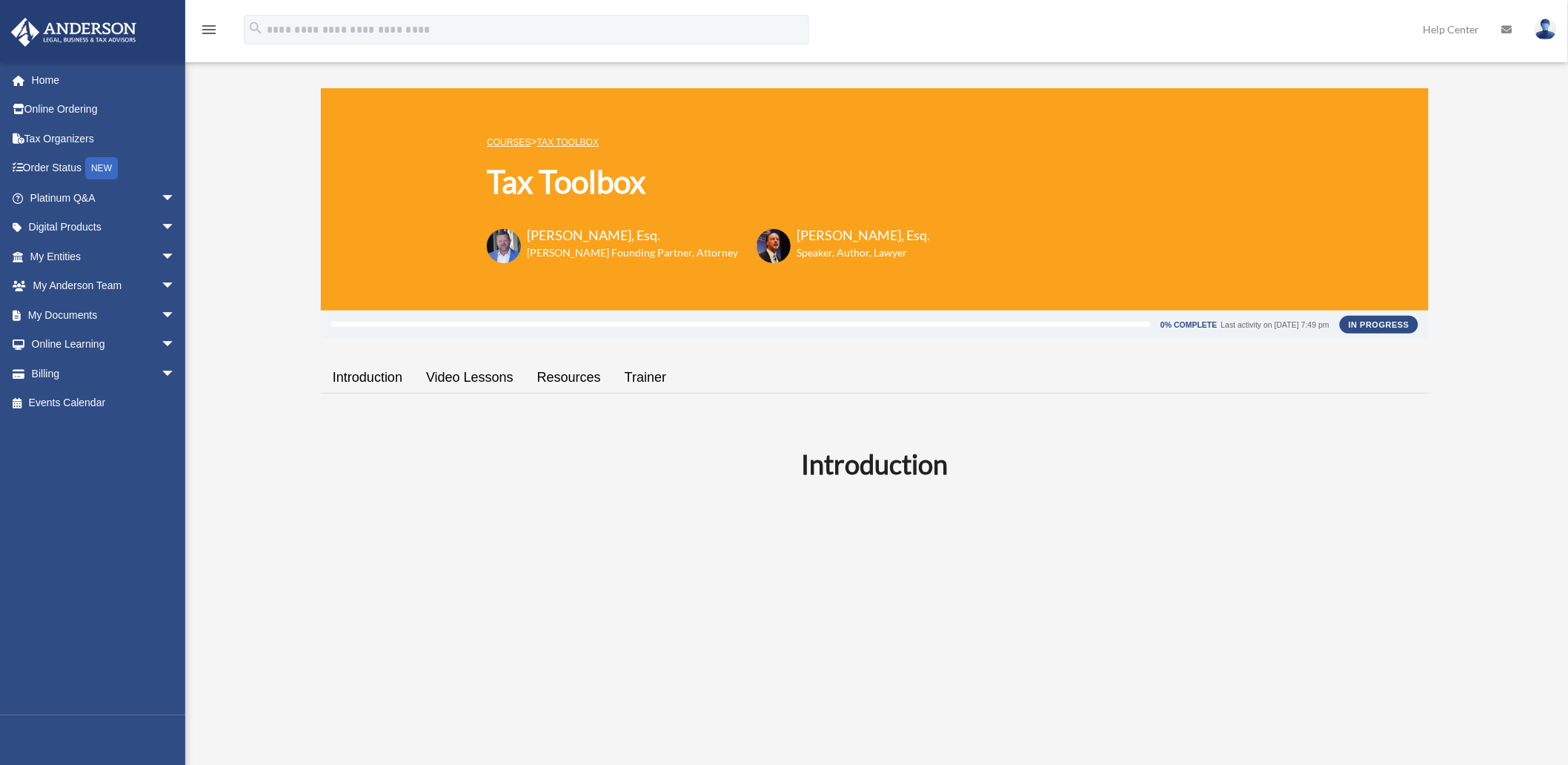
click at [482, 376] on link "Video Lessons" at bounding box center [470, 377] width 111 height 42
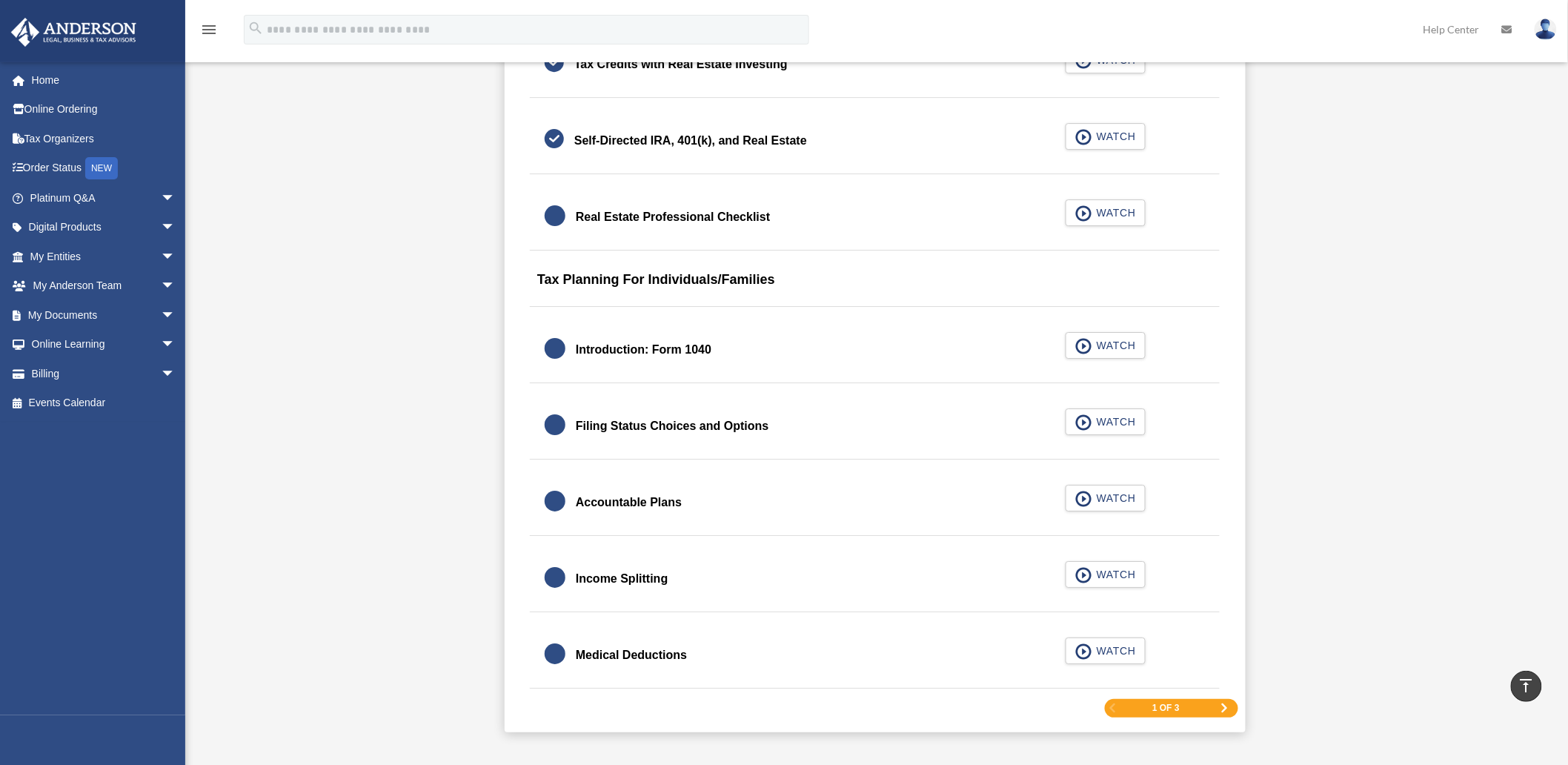
scroll to position [1840, 0]
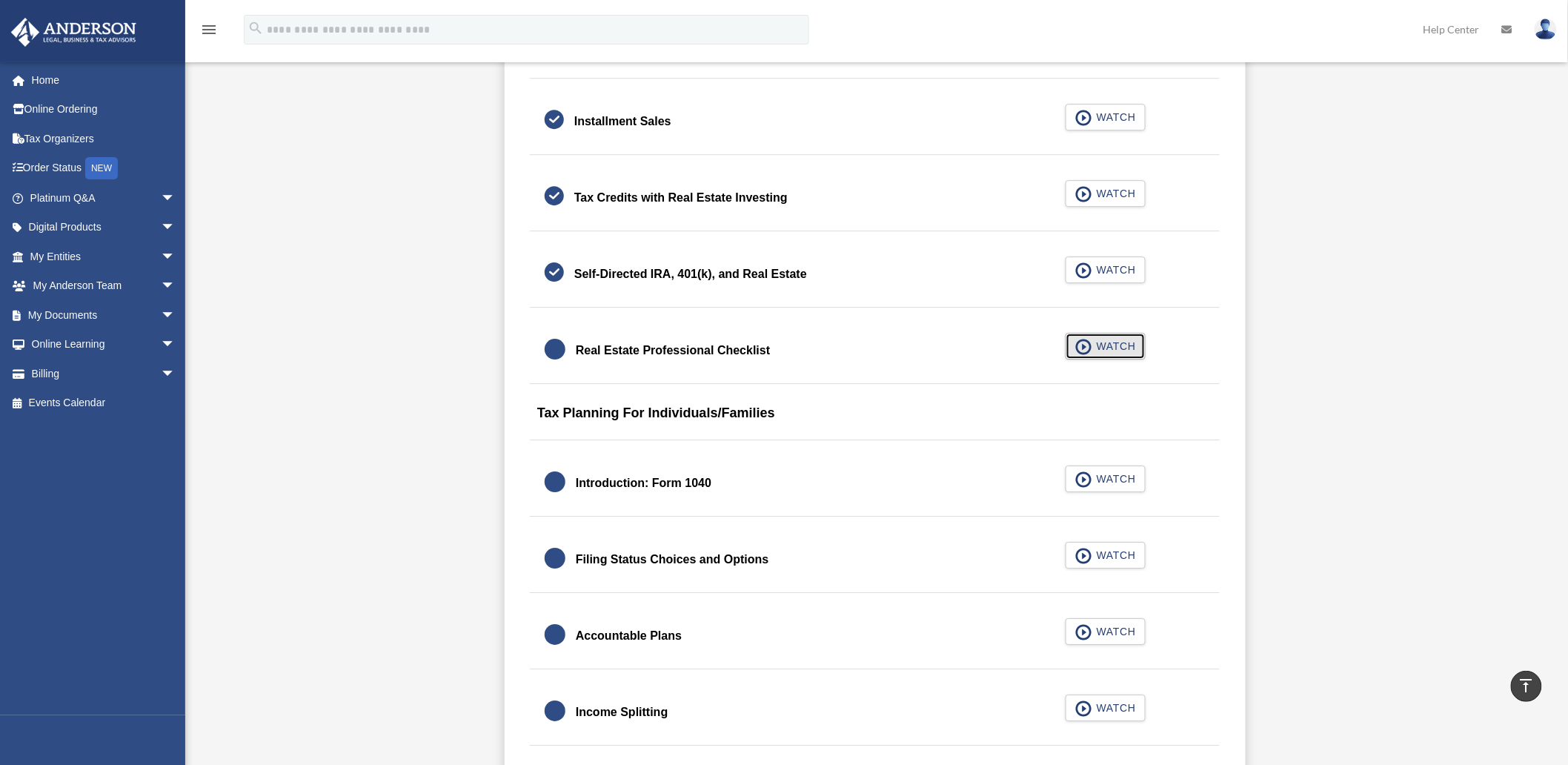
click at [1101, 350] on span "WATCH" at bounding box center [1114, 346] width 44 height 15
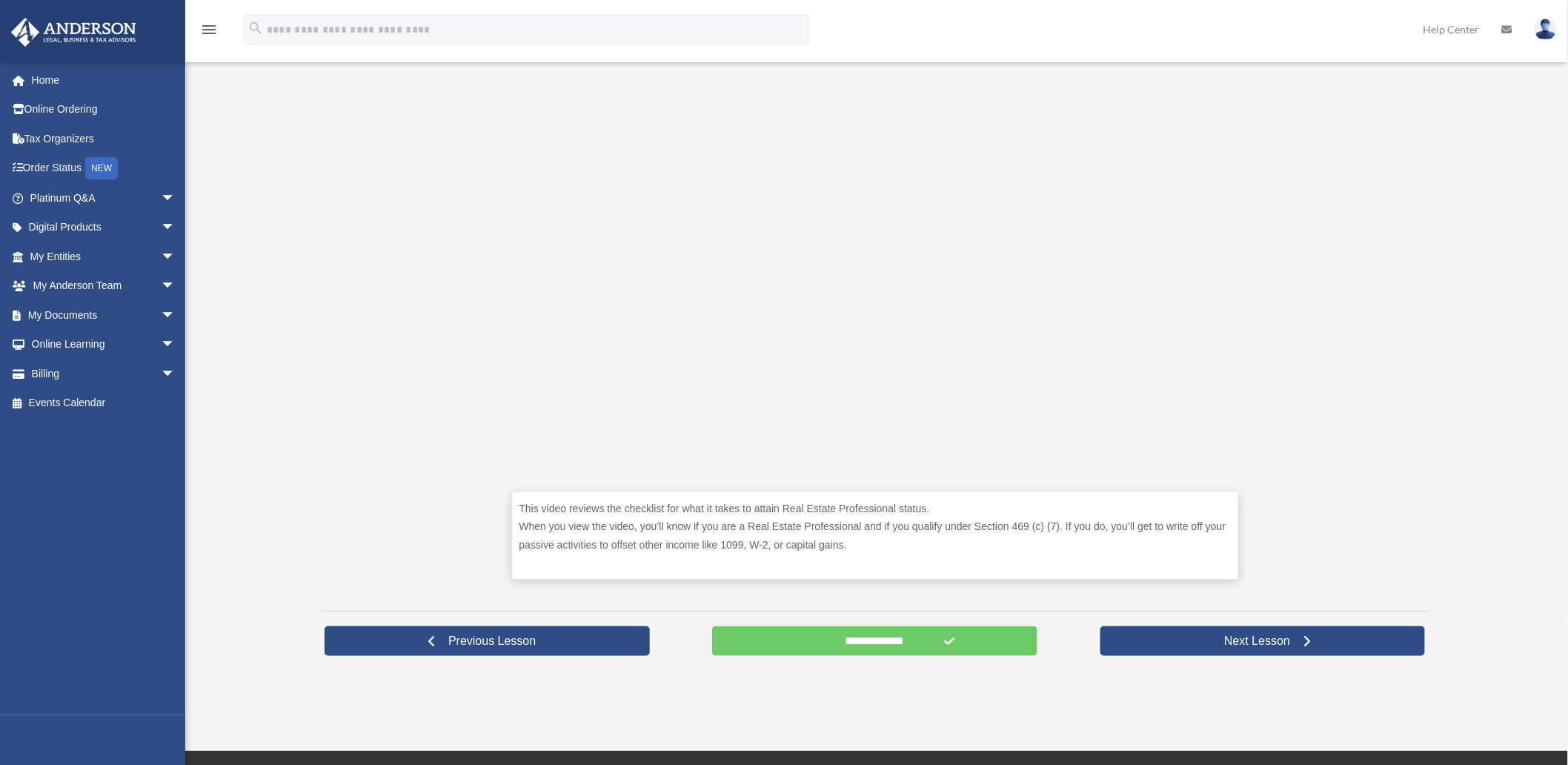
scroll to position [329, 0]
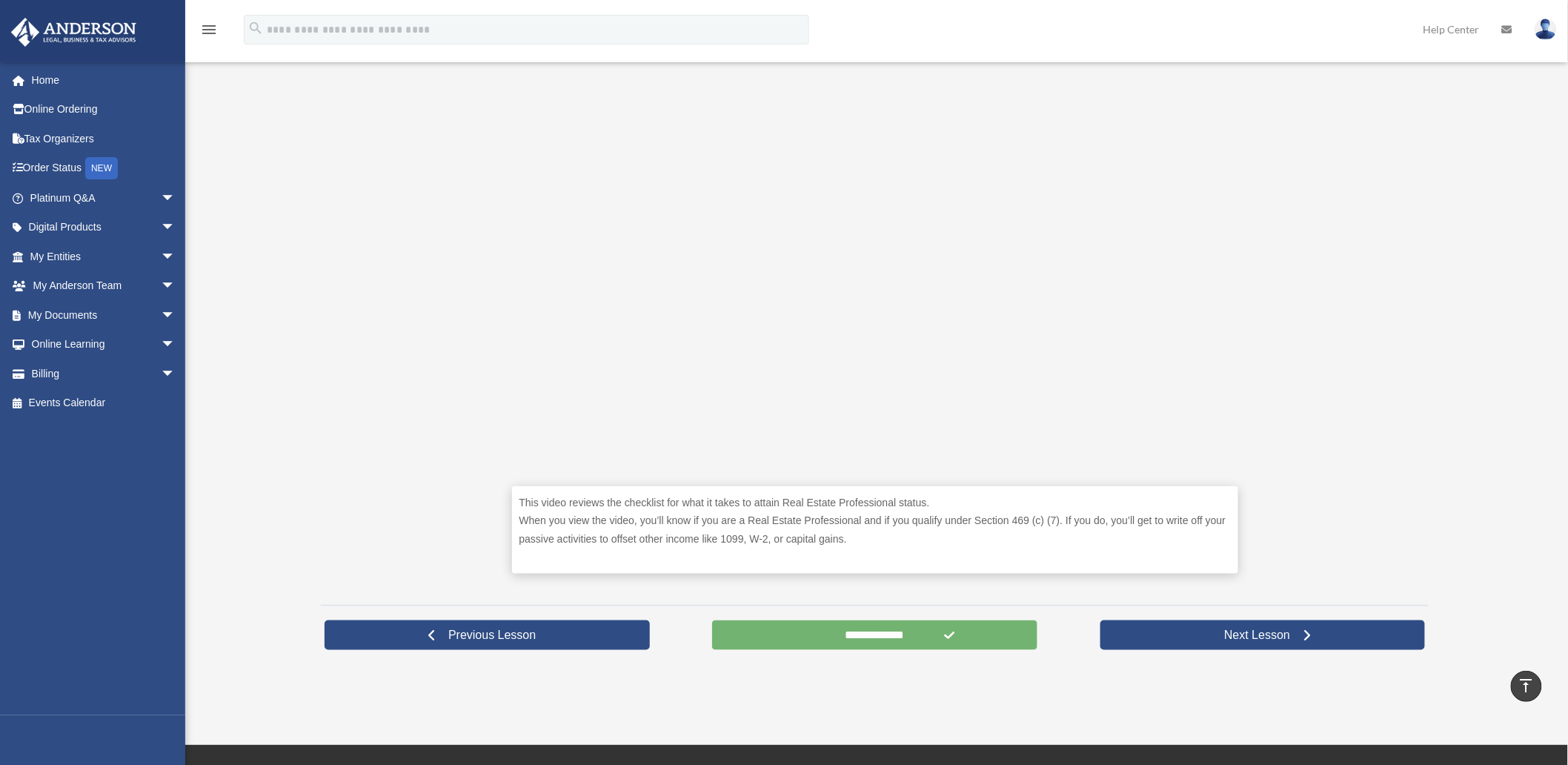
click at [885, 636] on input "**********" at bounding box center [874, 635] width 325 height 30
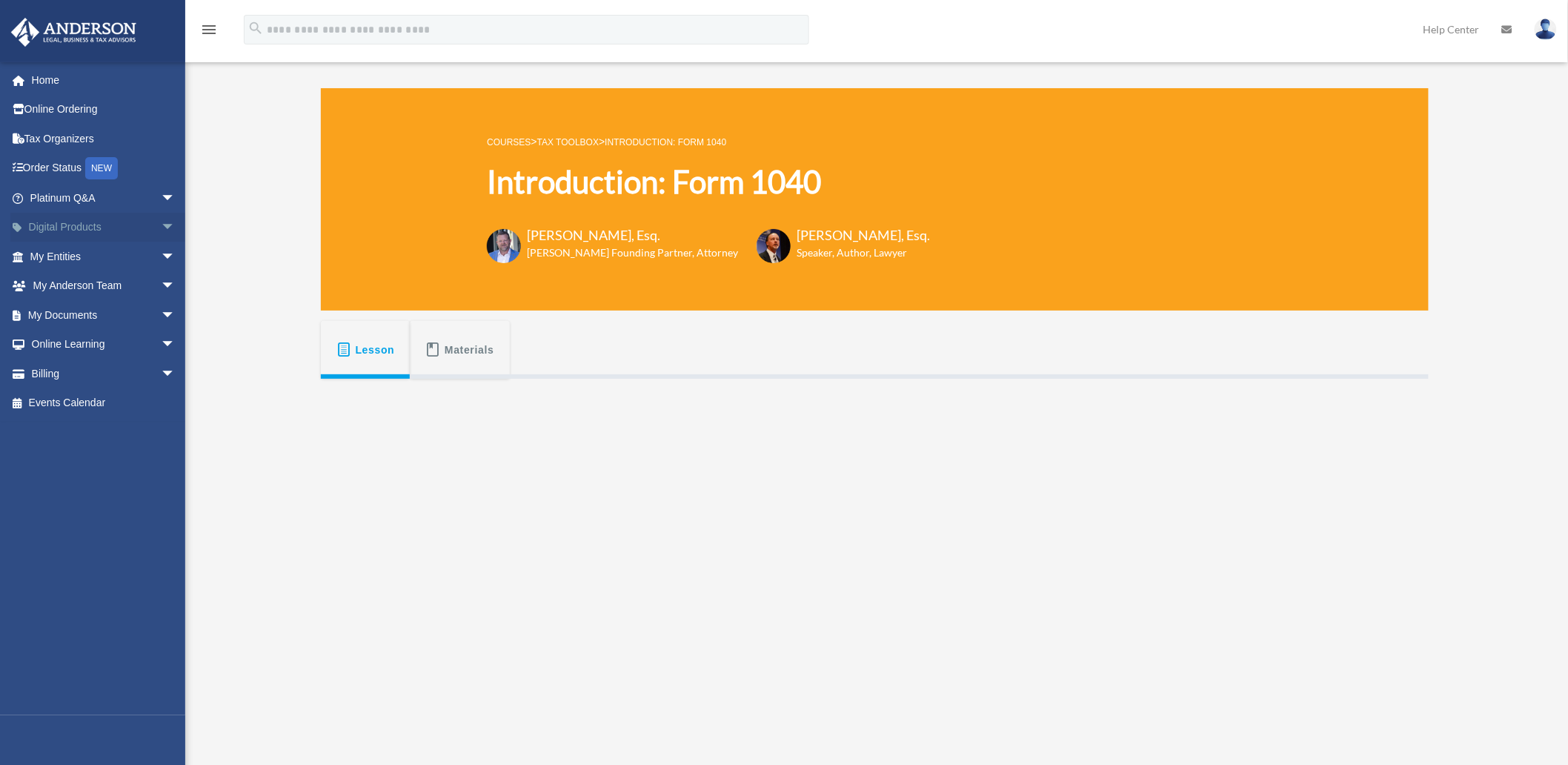
click at [161, 223] on span "arrow_drop_down" at bounding box center [176, 228] width 30 height 30
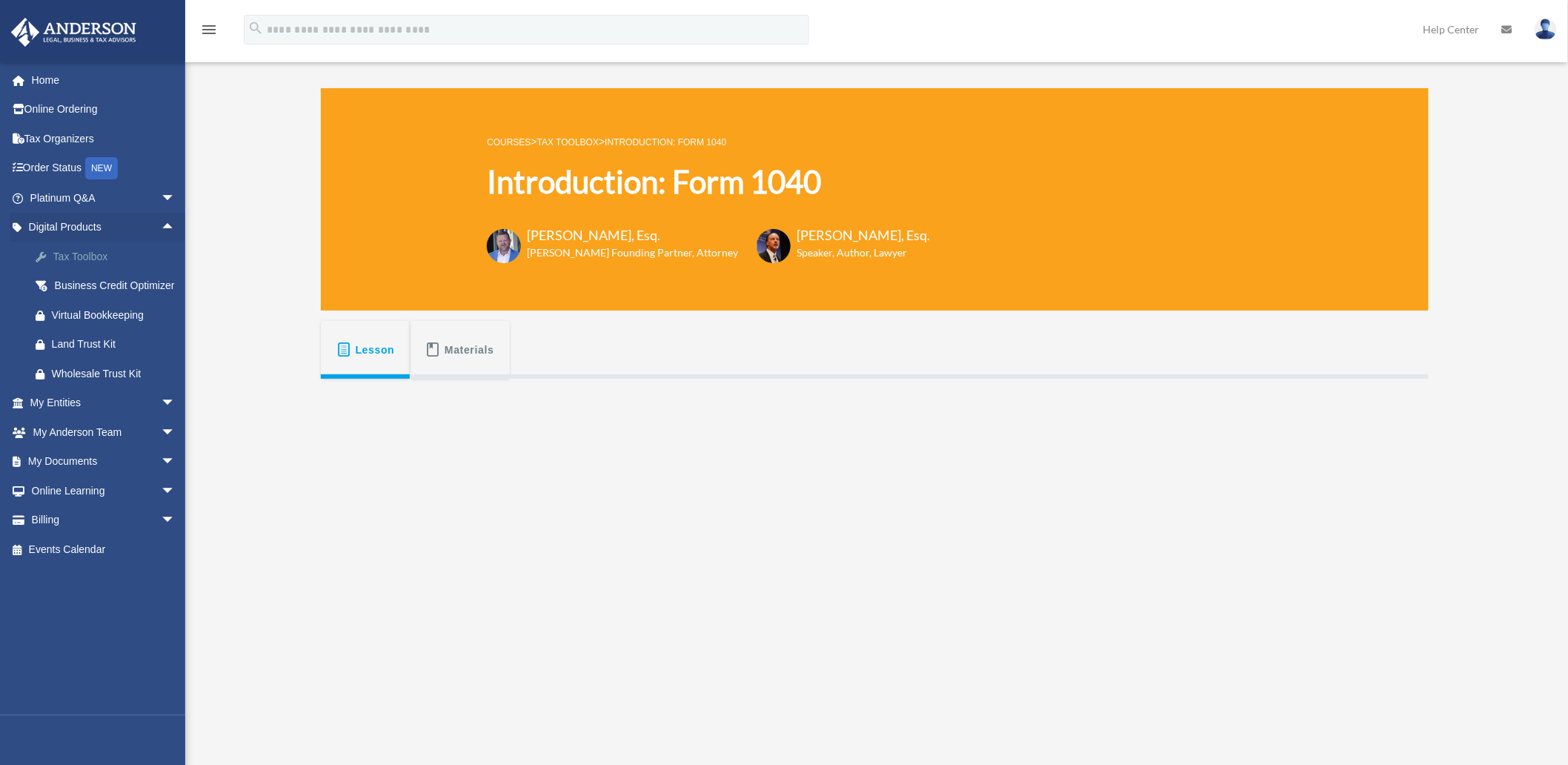
click at [101, 249] on div "Tax Toolbox" at bounding box center [116, 257] width 127 height 18
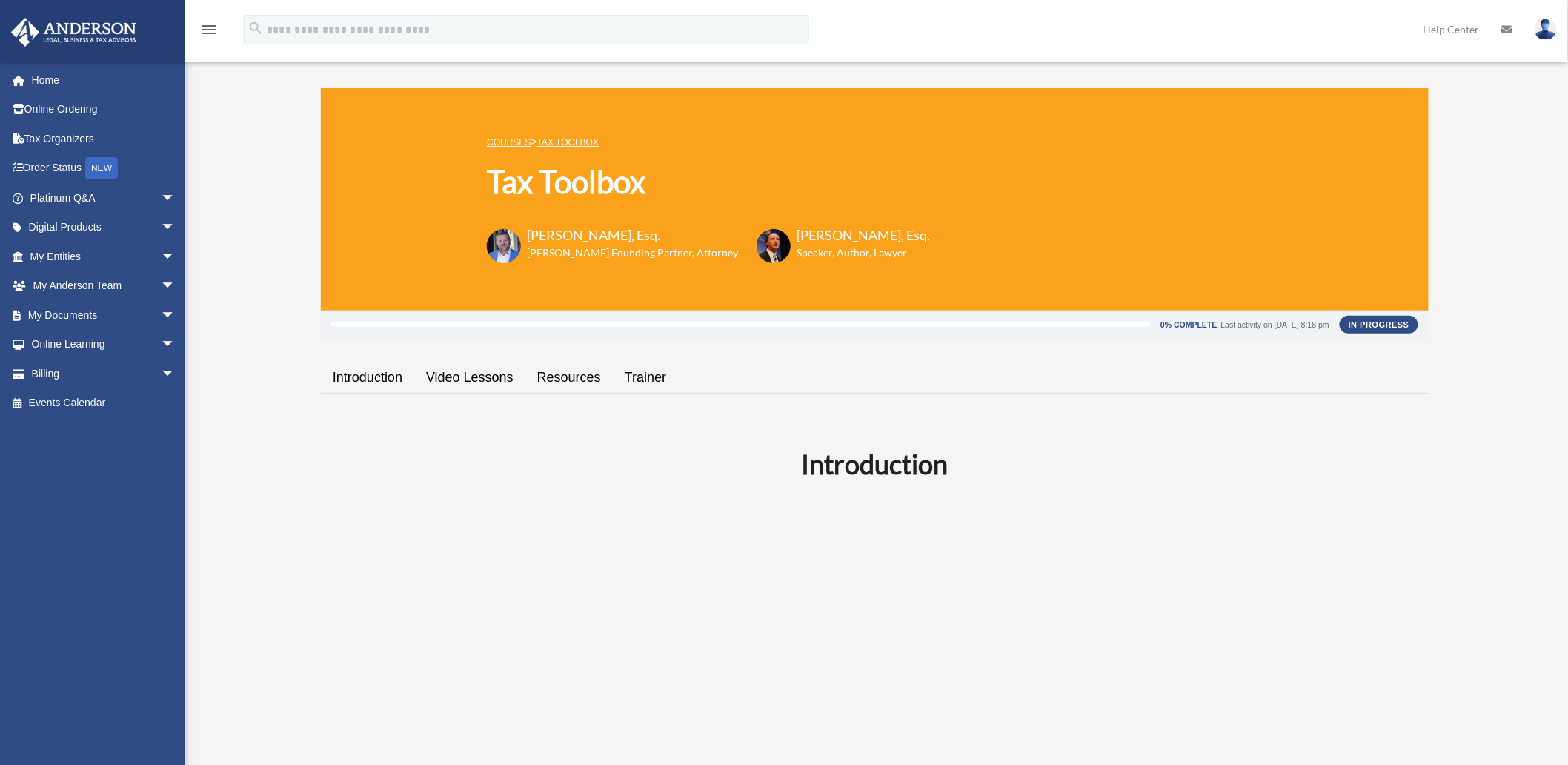
click at [460, 379] on link "Video Lessons" at bounding box center [470, 377] width 111 height 42
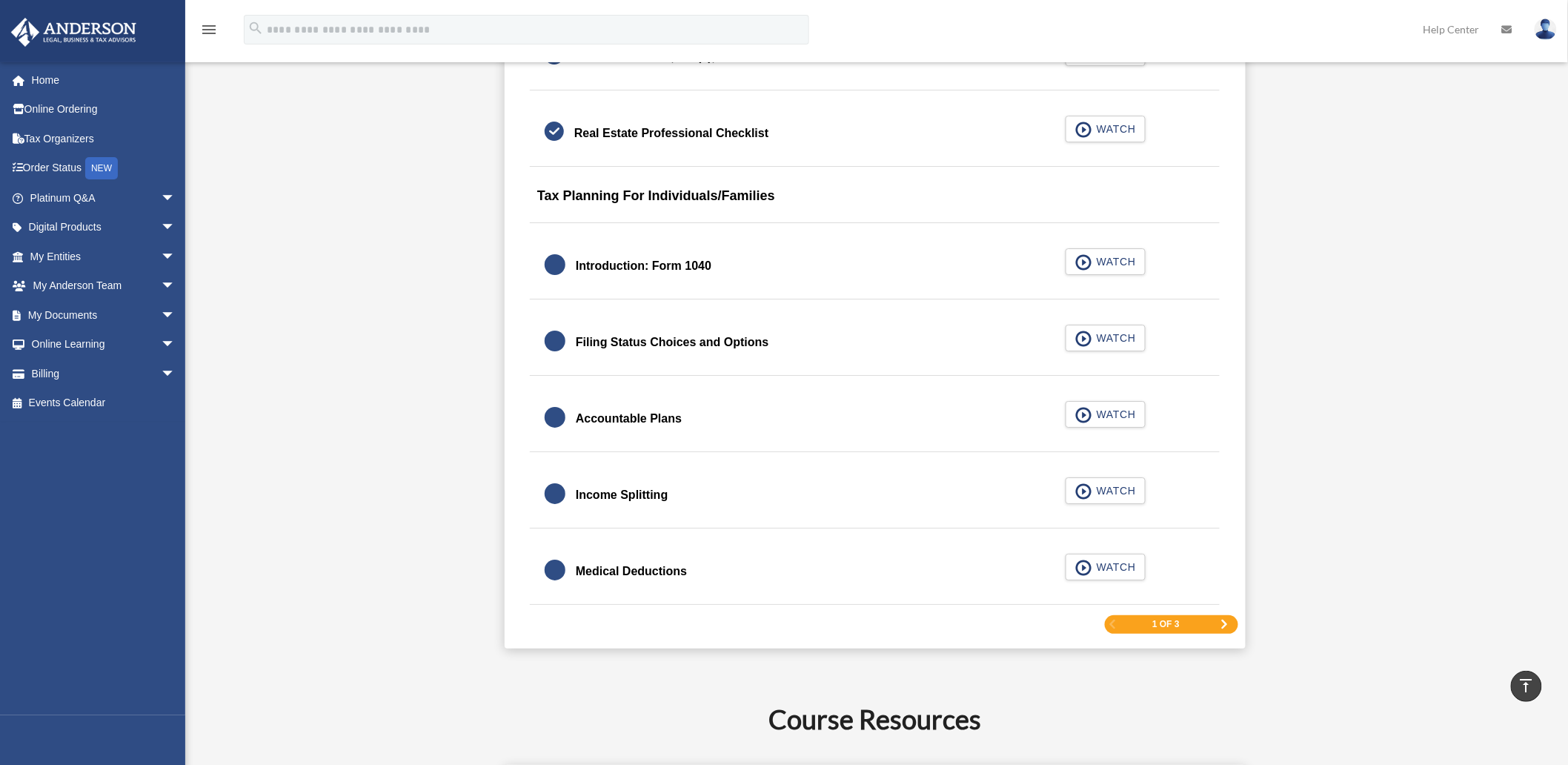
scroll to position [2086, 0]
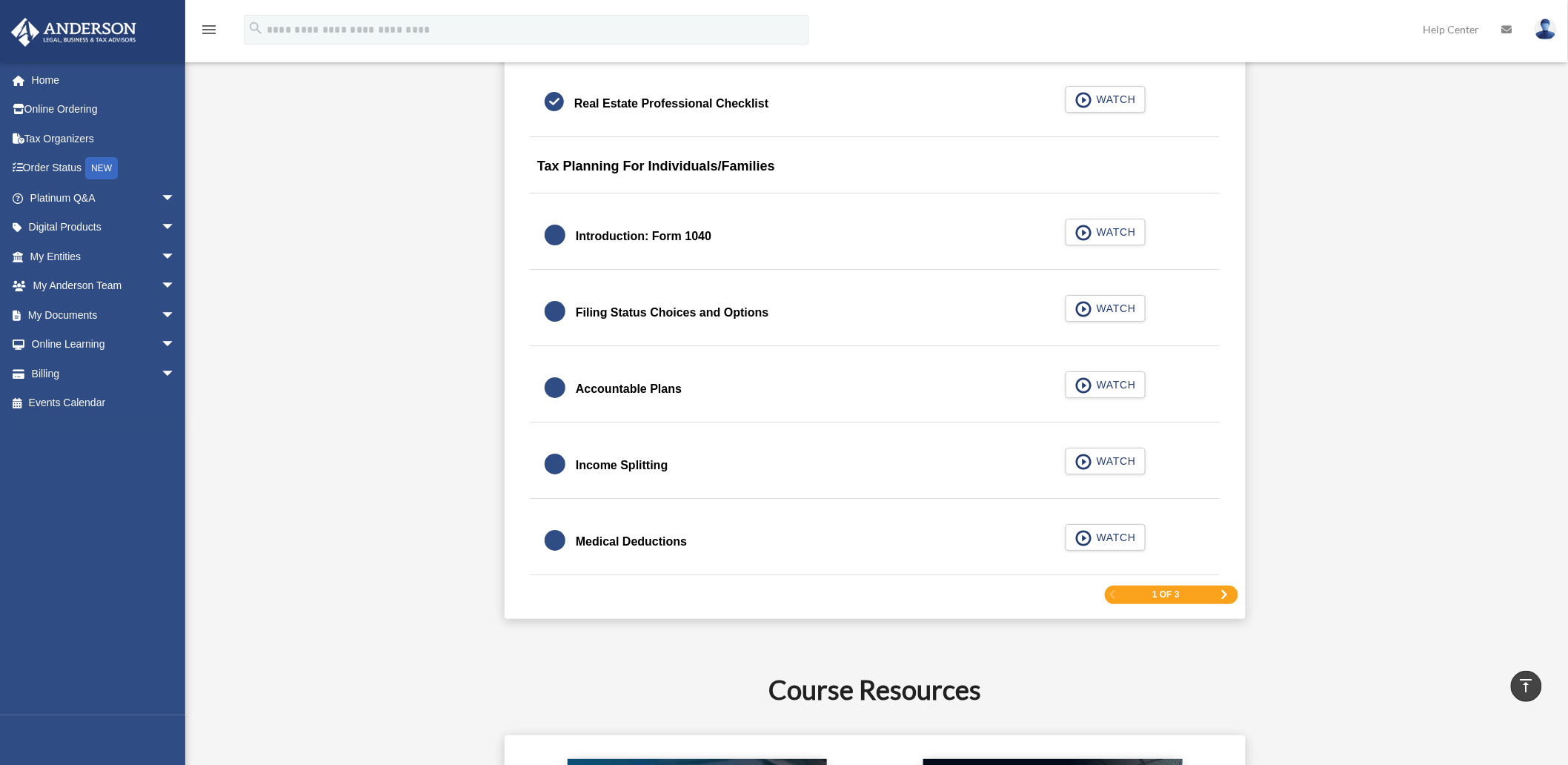
click at [1227, 594] on span "Next Page" at bounding box center [1224, 595] width 9 height 9
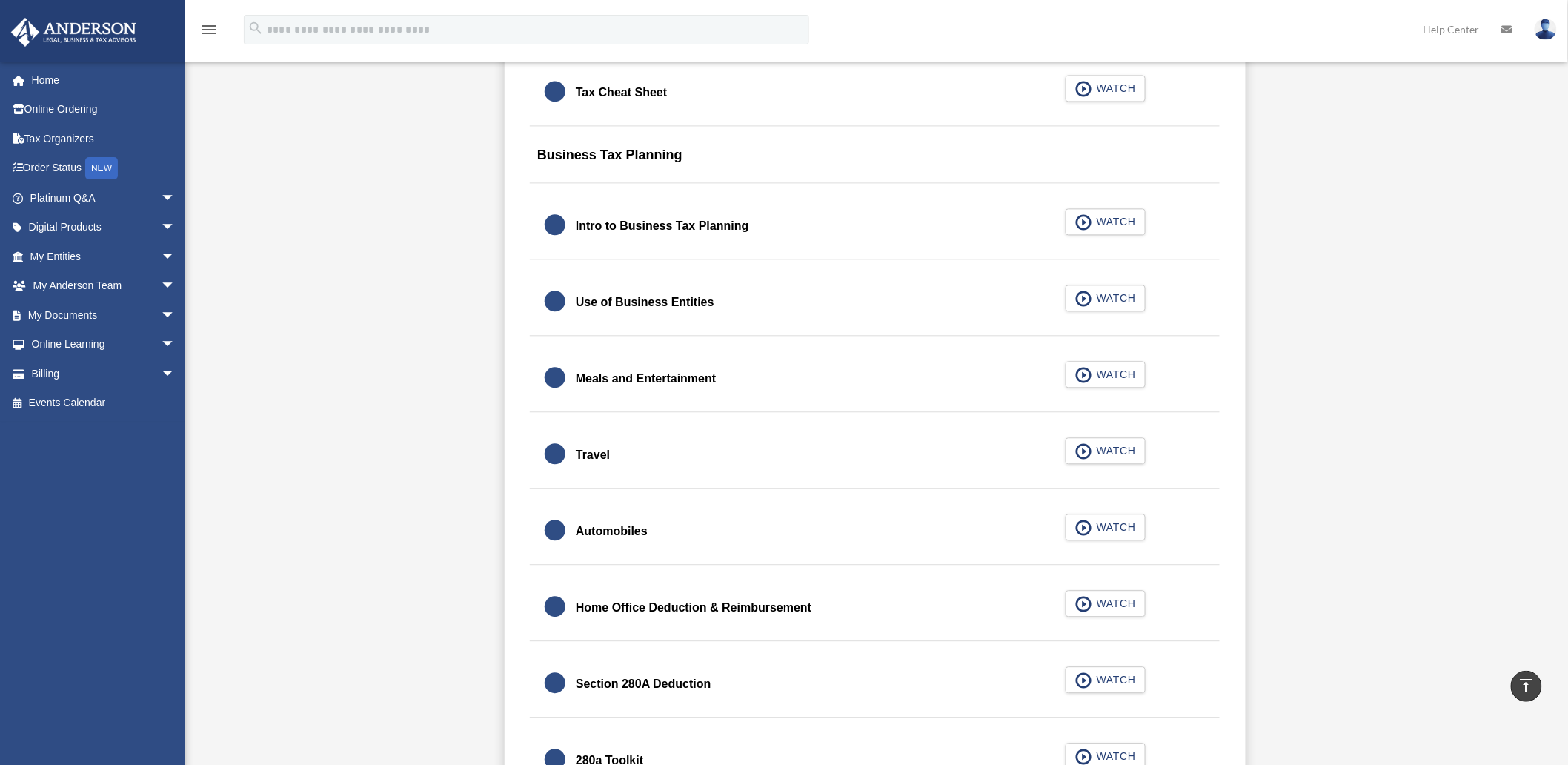
scroll to position [1273, 0]
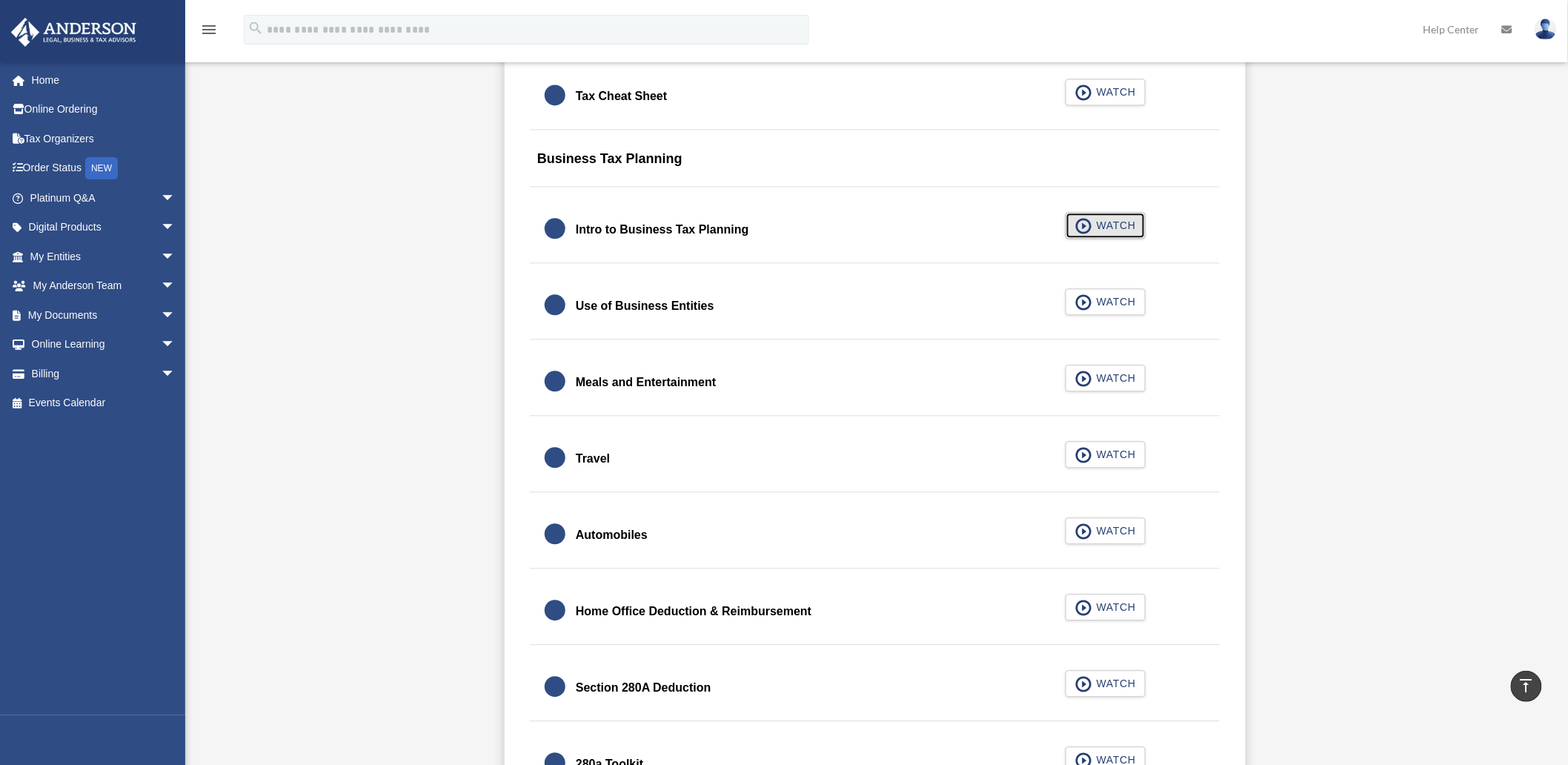
click at [1109, 229] on span "WATCH" at bounding box center [1114, 225] width 44 height 15
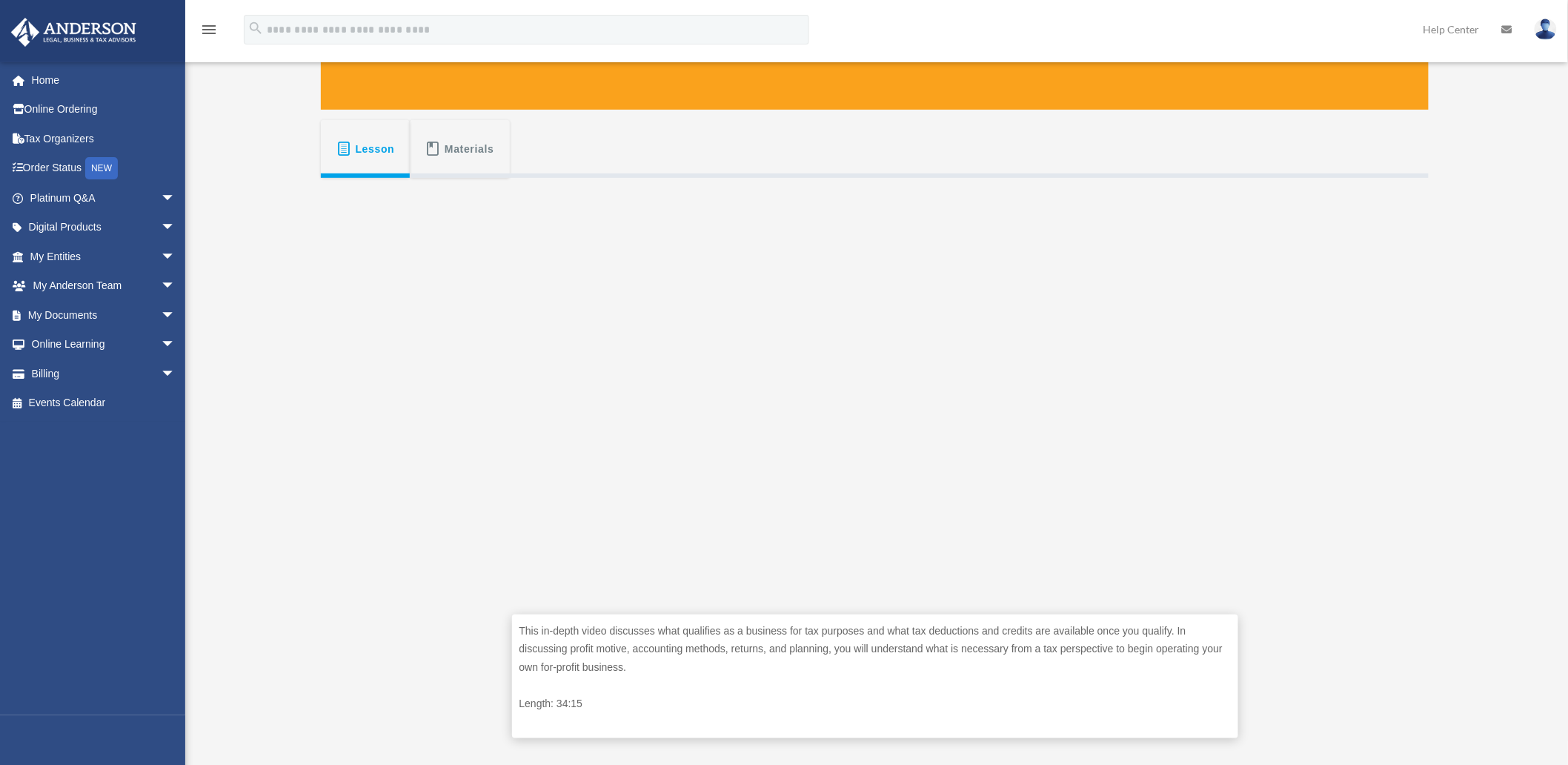
scroll to position [329, 0]
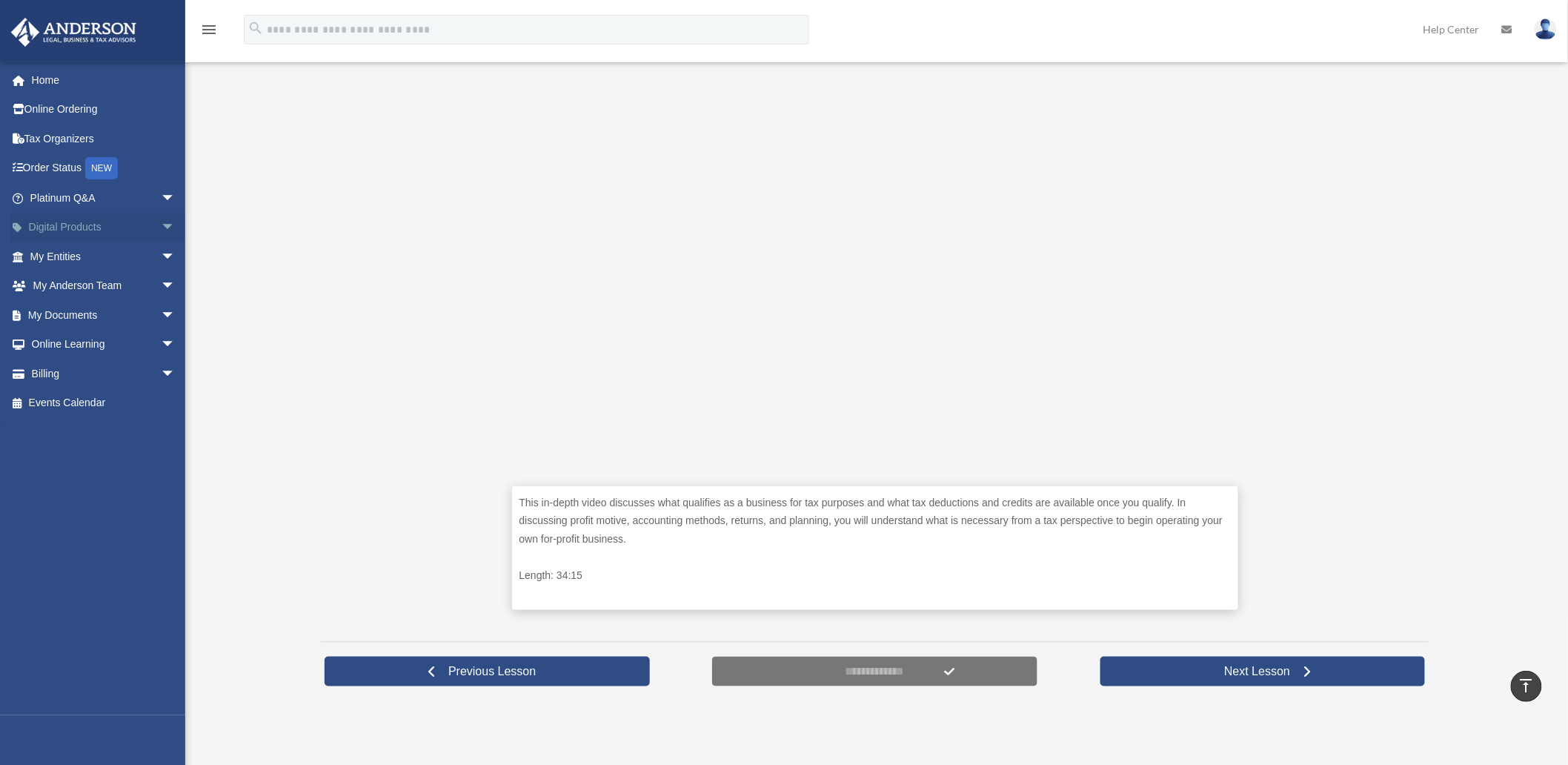
click at [161, 222] on span "arrow_drop_down" at bounding box center [176, 228] width 30 height 30
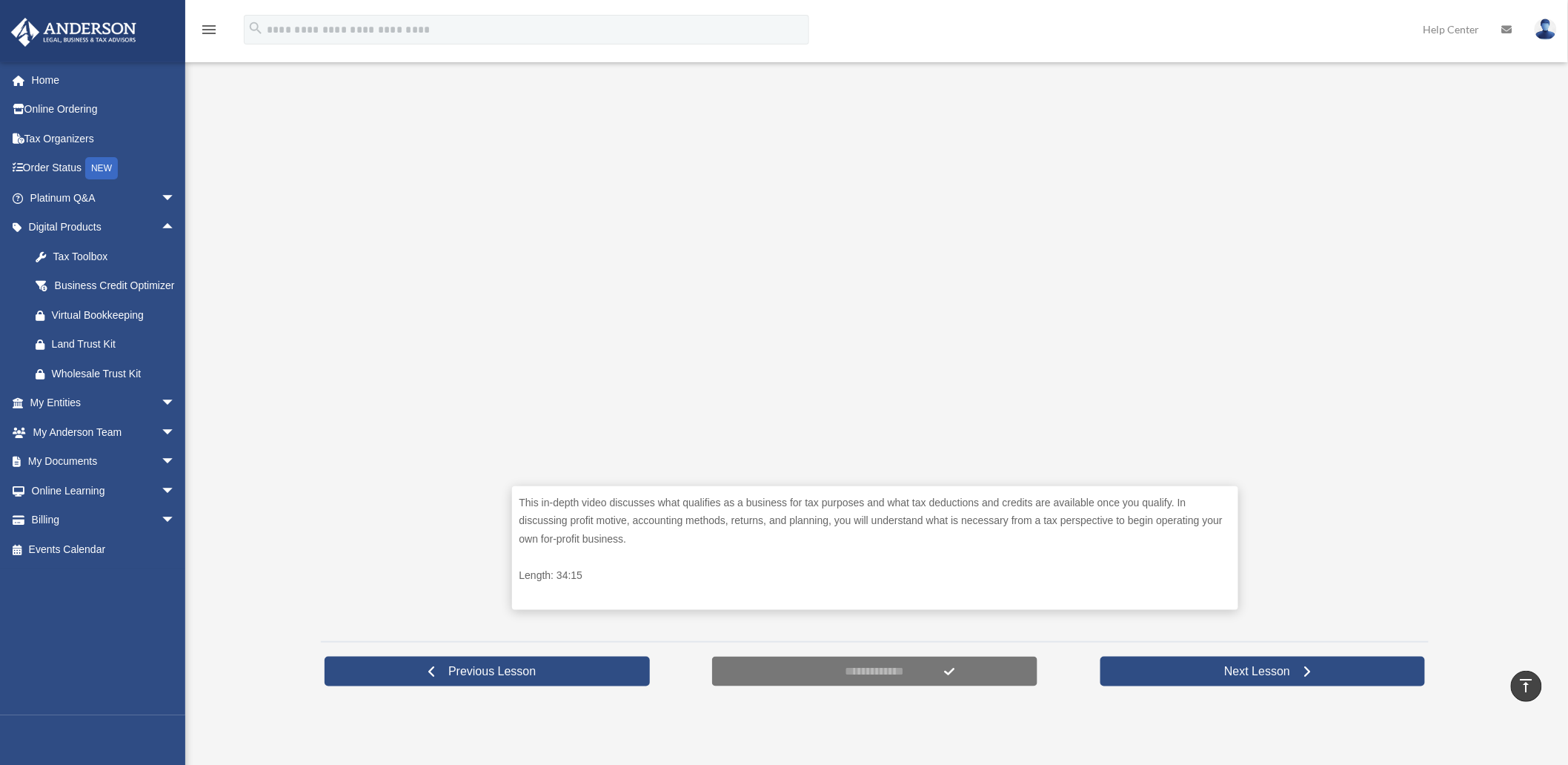
click at [260, 102] on div "Intro to Business Tax Planning [PERSON_NAME][EMAIL_ADDRESS][DOMAIN_NAME] Sign O…" at bounding box center [784, 226] width 1568 height 984
click at [90, 250] on div "Tax Toolbox" at bounding box center [116, 257] width 127 height 18
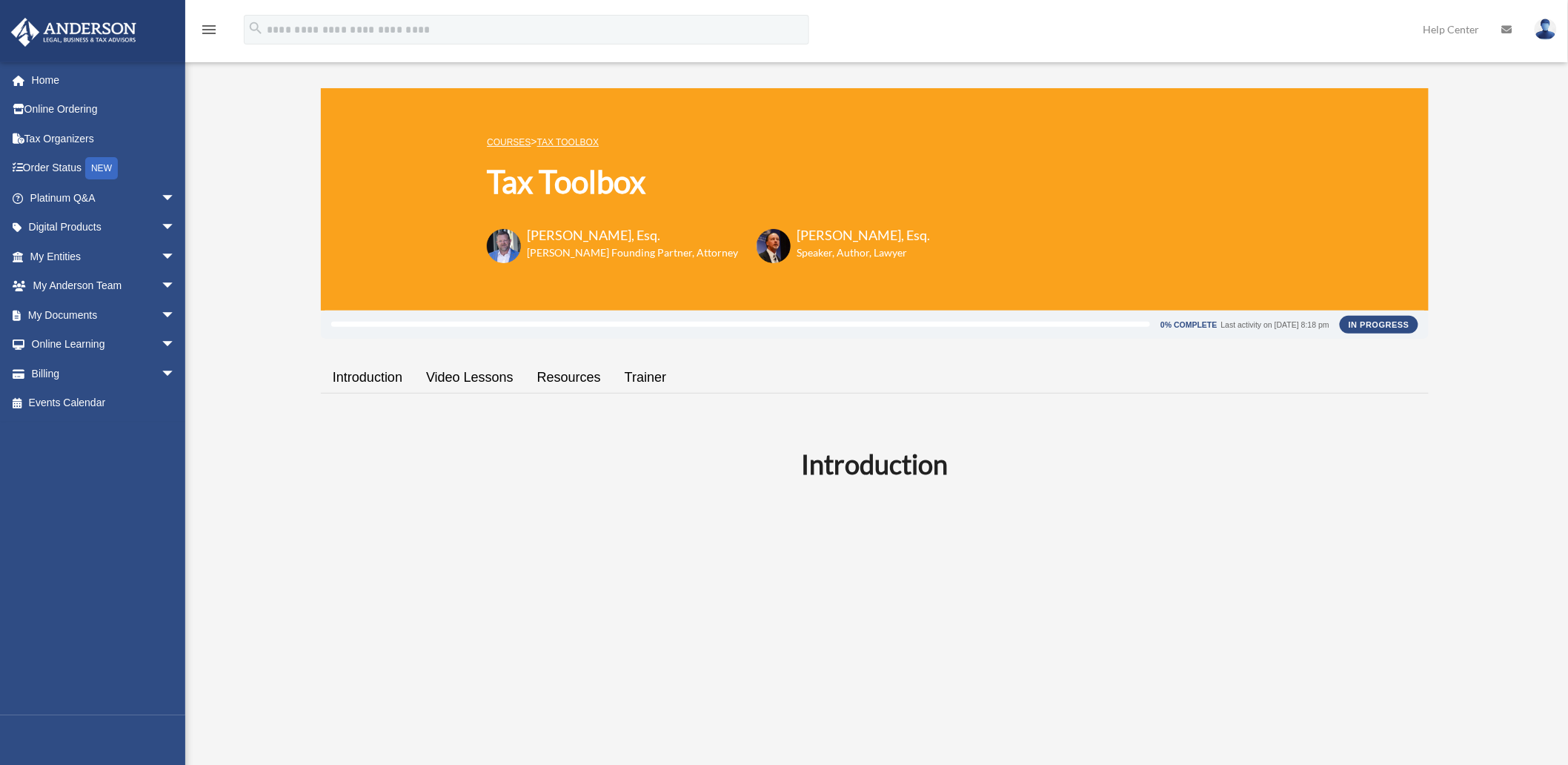
click at [452, 379] on link "Video Lessons" at bounding box center [470, 377] width 111 height 42
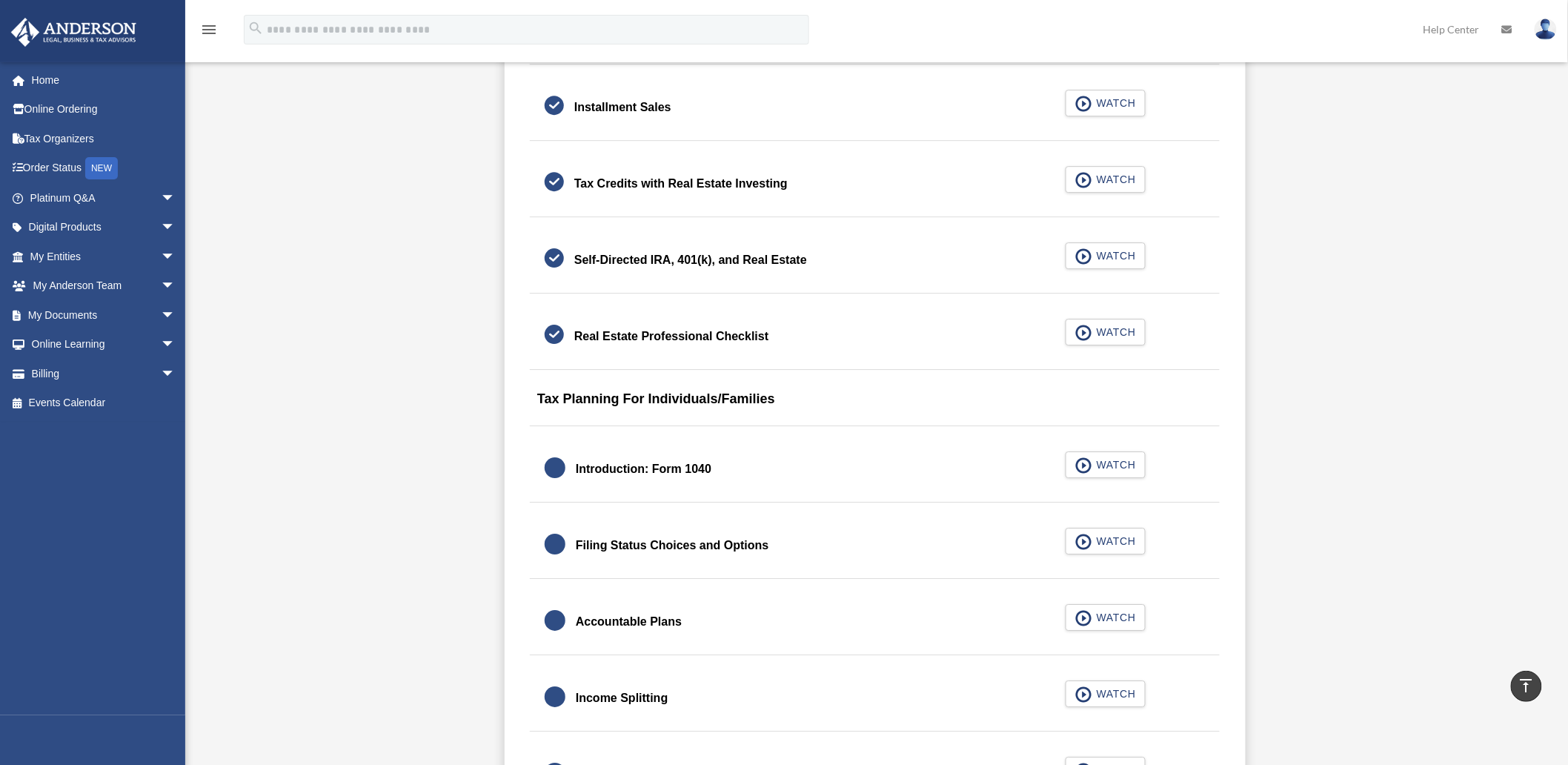
scroll to position [2086, 0]
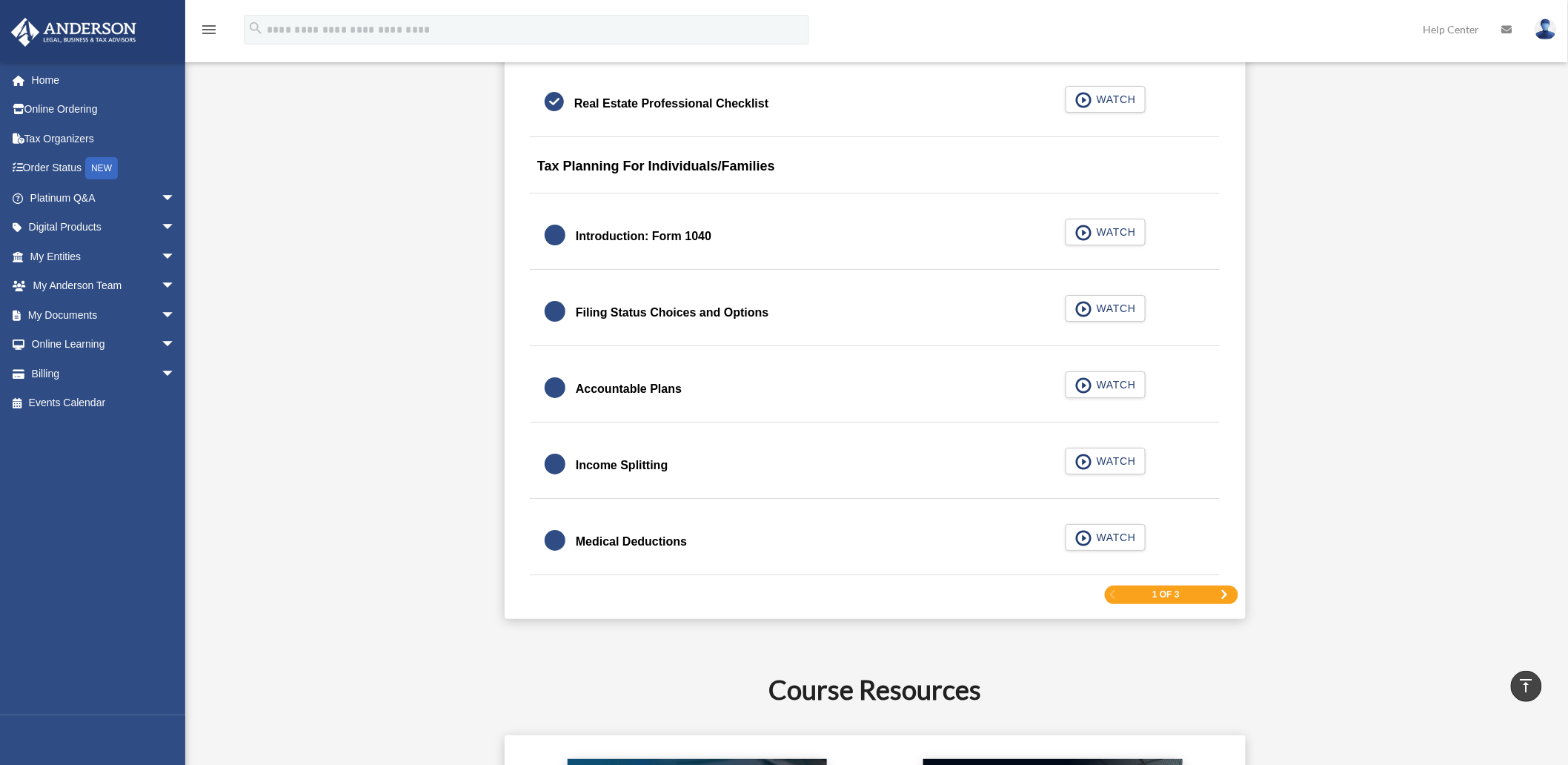
click at [1219, 599] on span "Next Page" at bounding box center [1224, 595] width 9 height 9
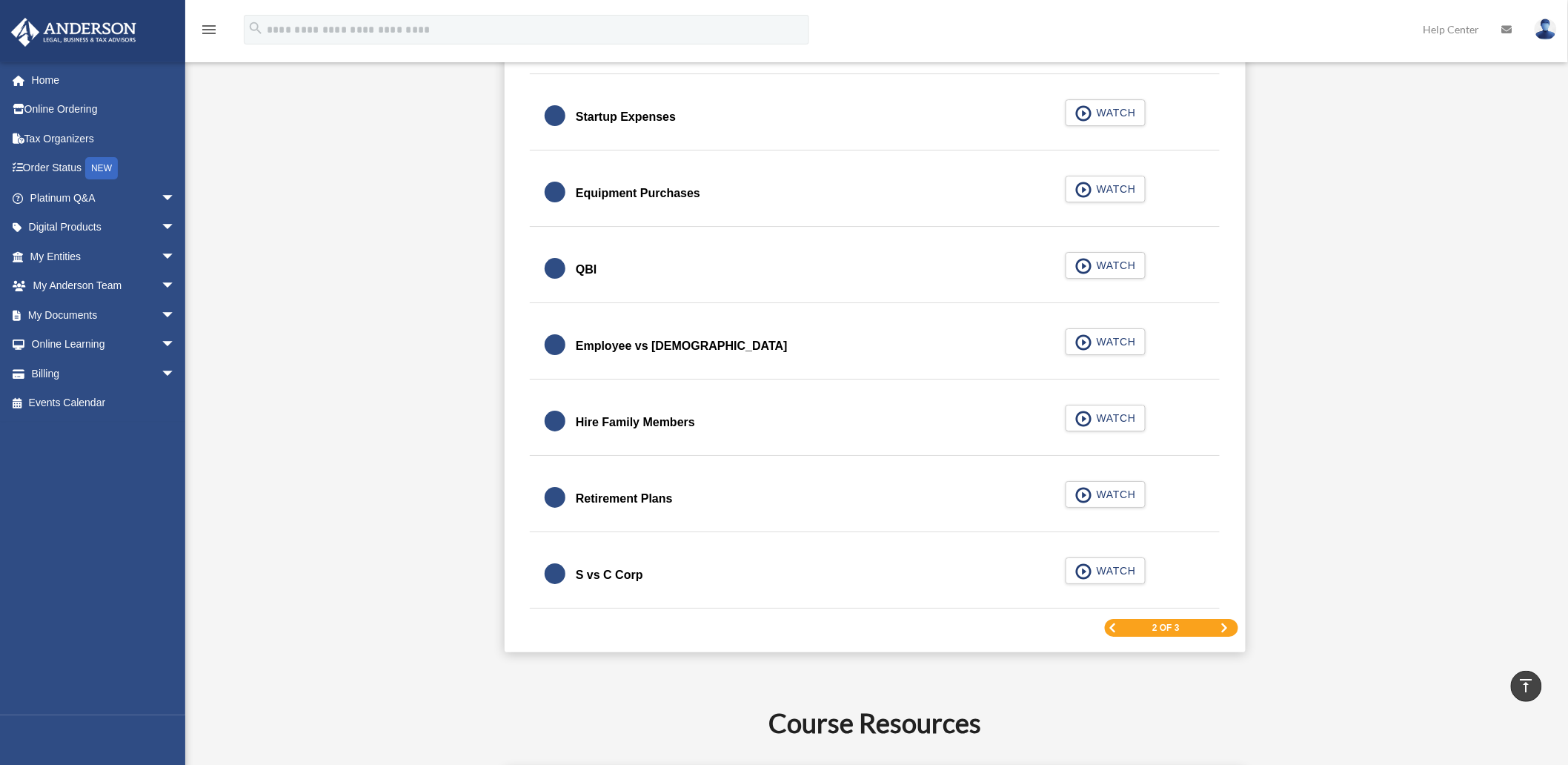
scroll to position [2014, 0]
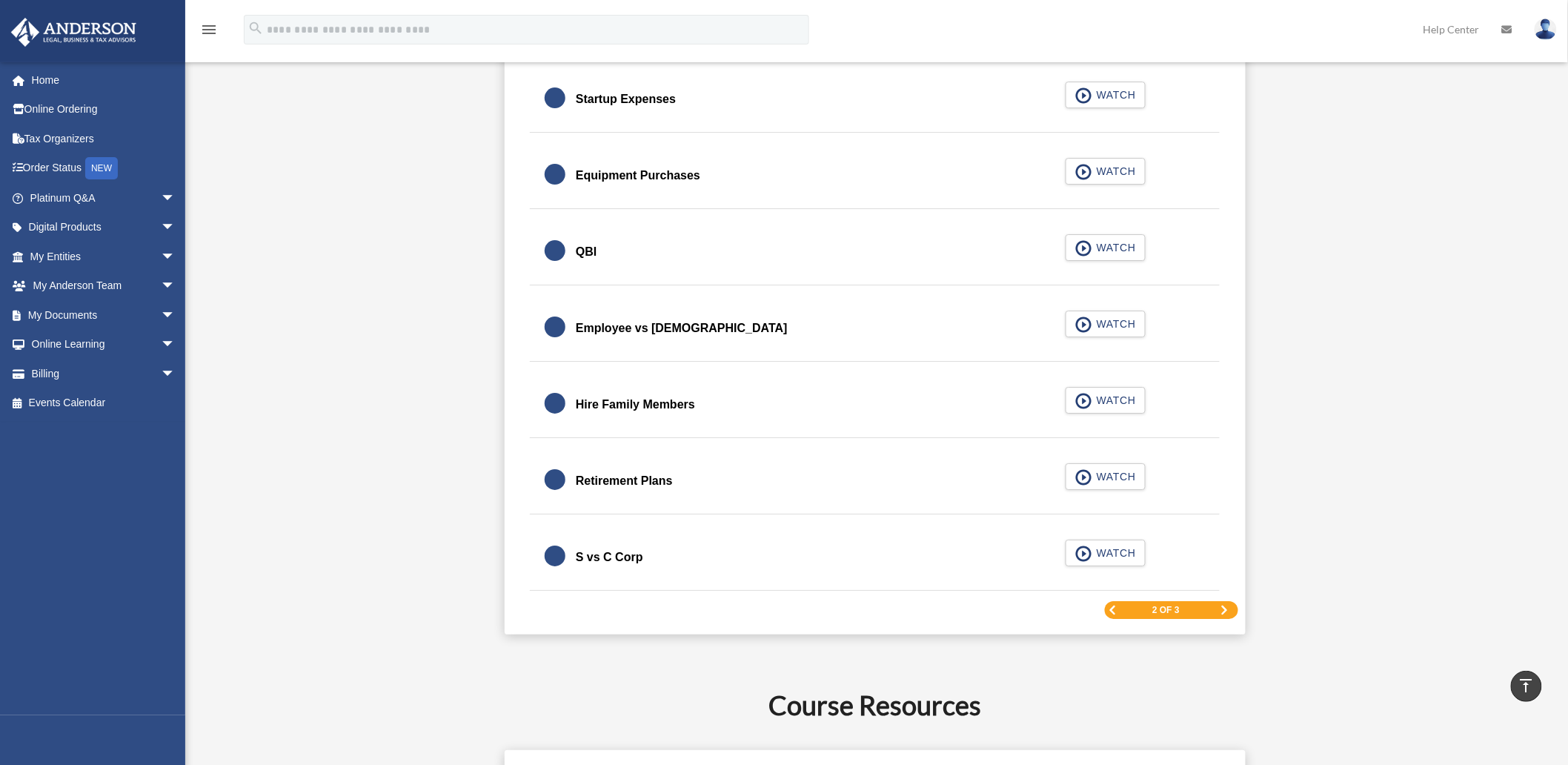
click at [1227, 607] on span "Next Page" at bounding box center [1224, 610] width 9 height 9
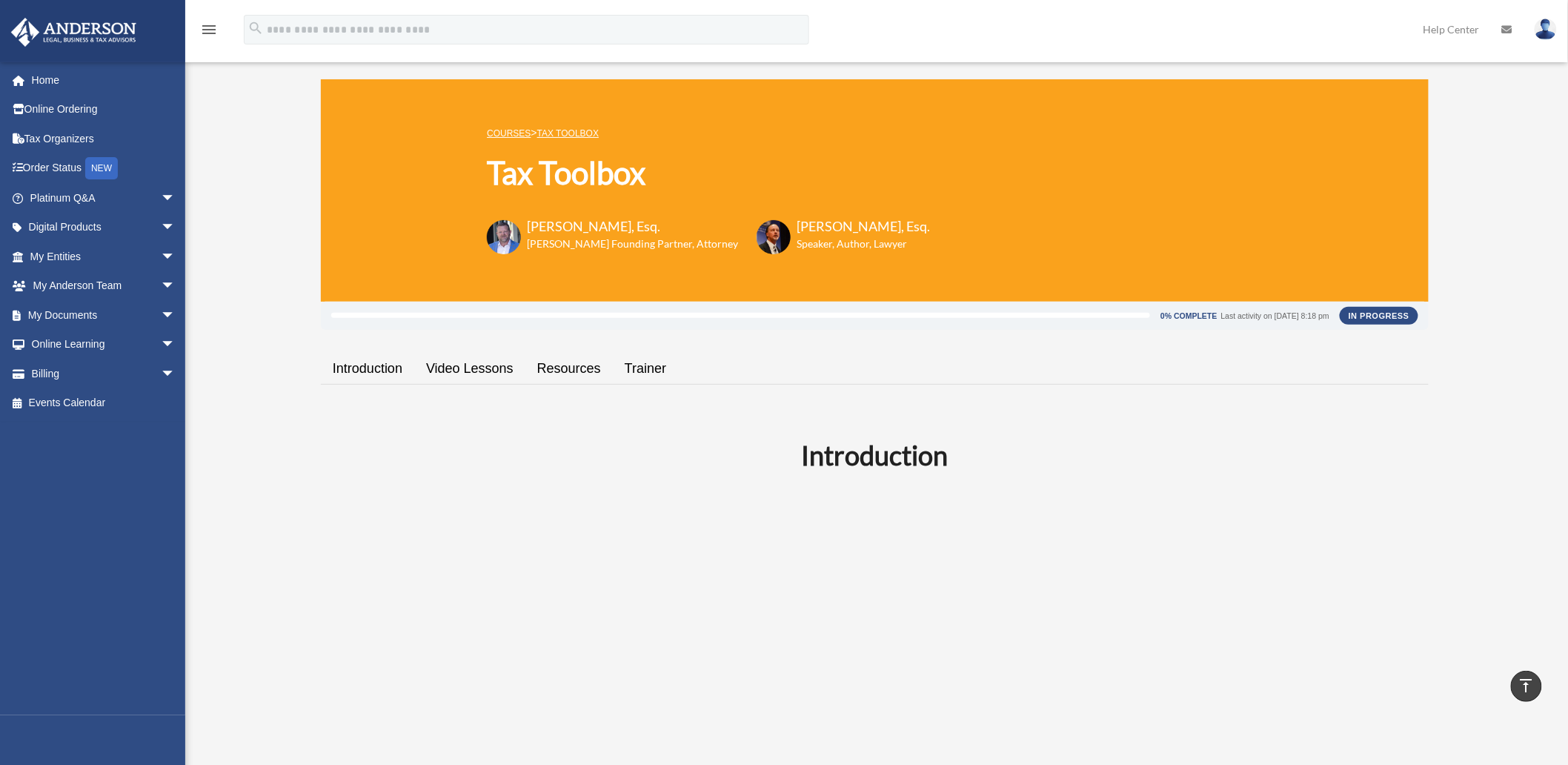
scroll to position [0, 0]
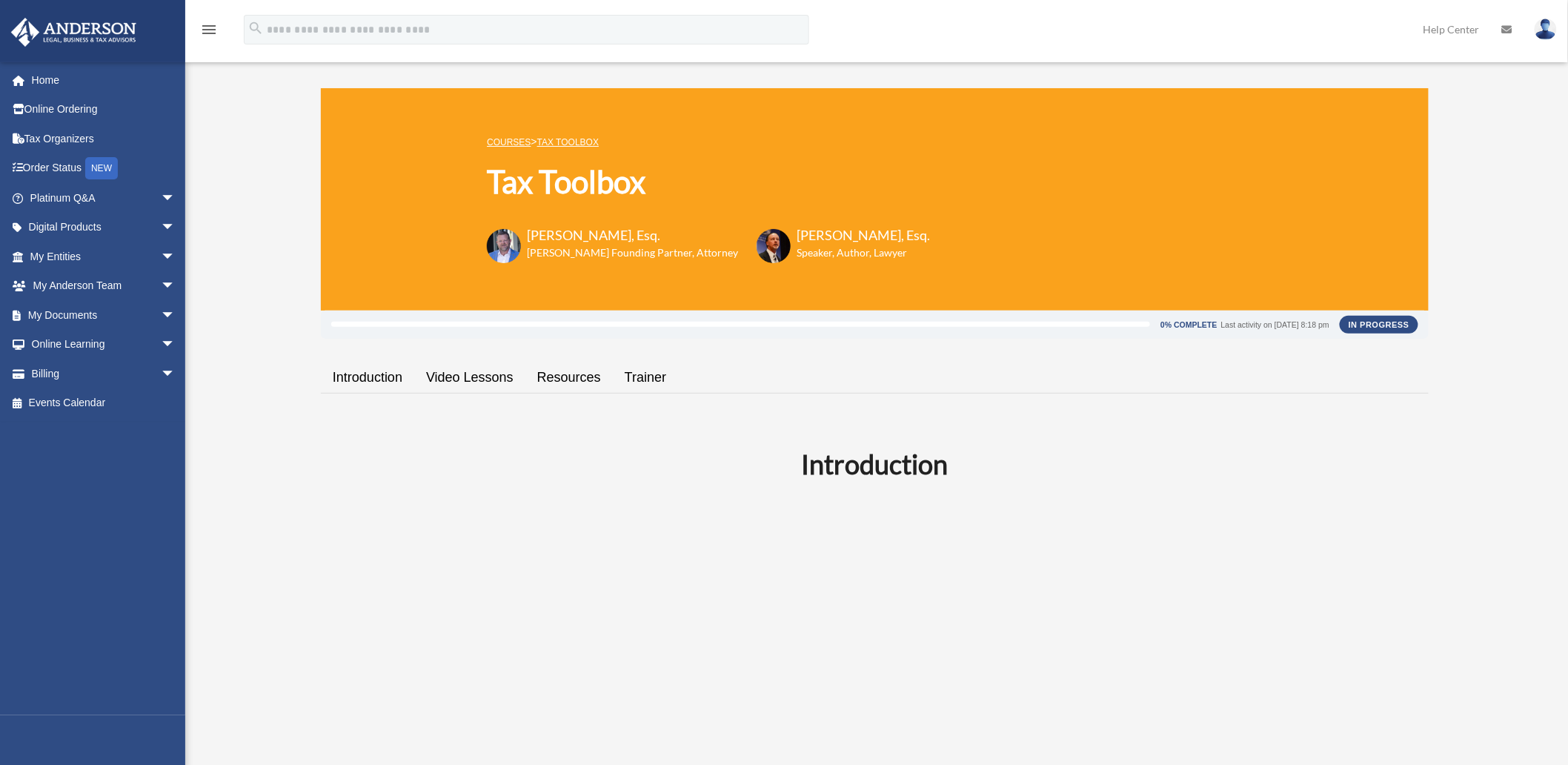
click at [1543, 27] on img at bounding box center [1545, 29] width 22 height 22
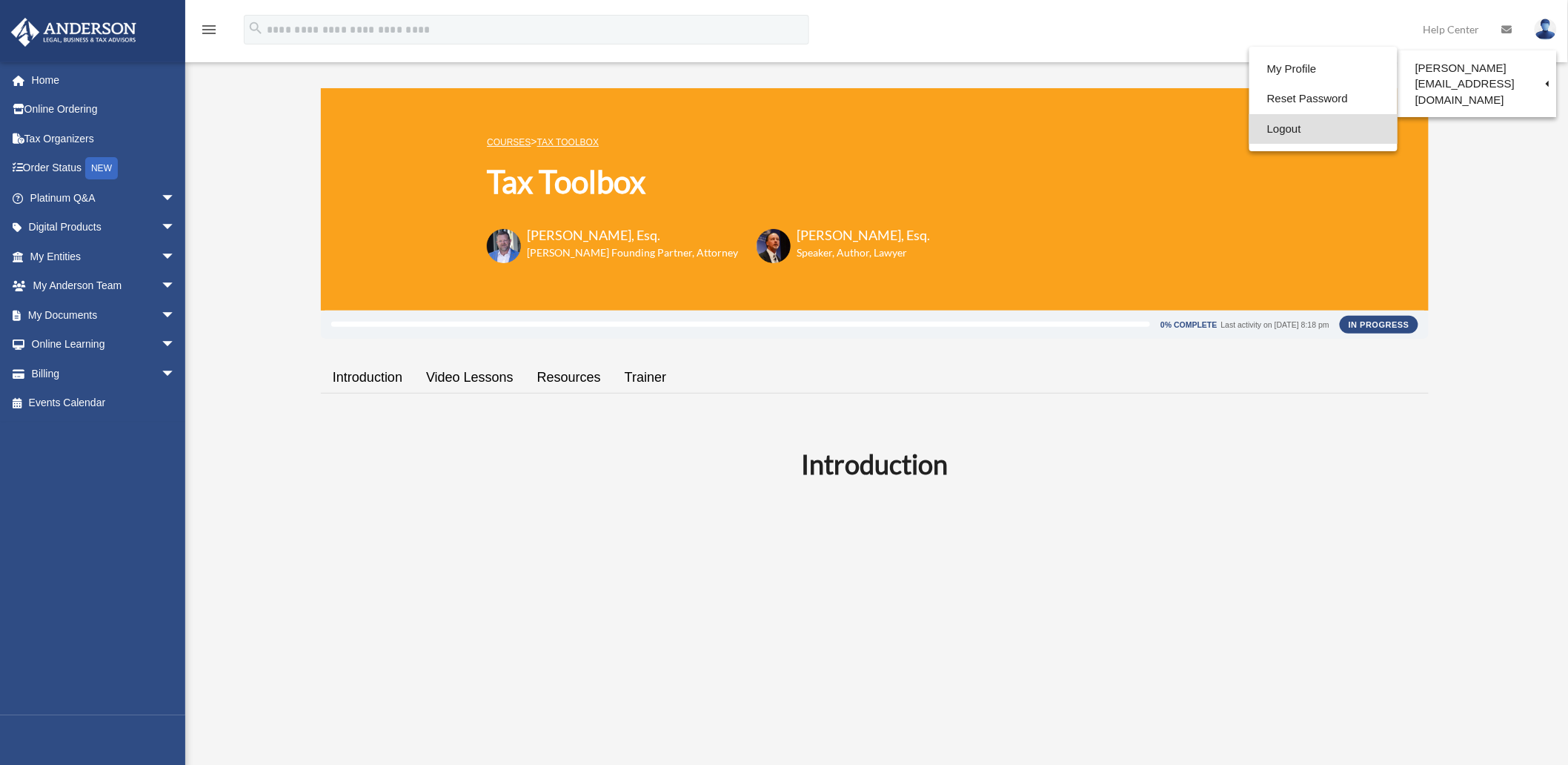
click at [1283, 129] on link "Logout" at bounding box center [1323, 128] width 148 height 30
